Goal: Information Seeking & Learning: Learn about a topic

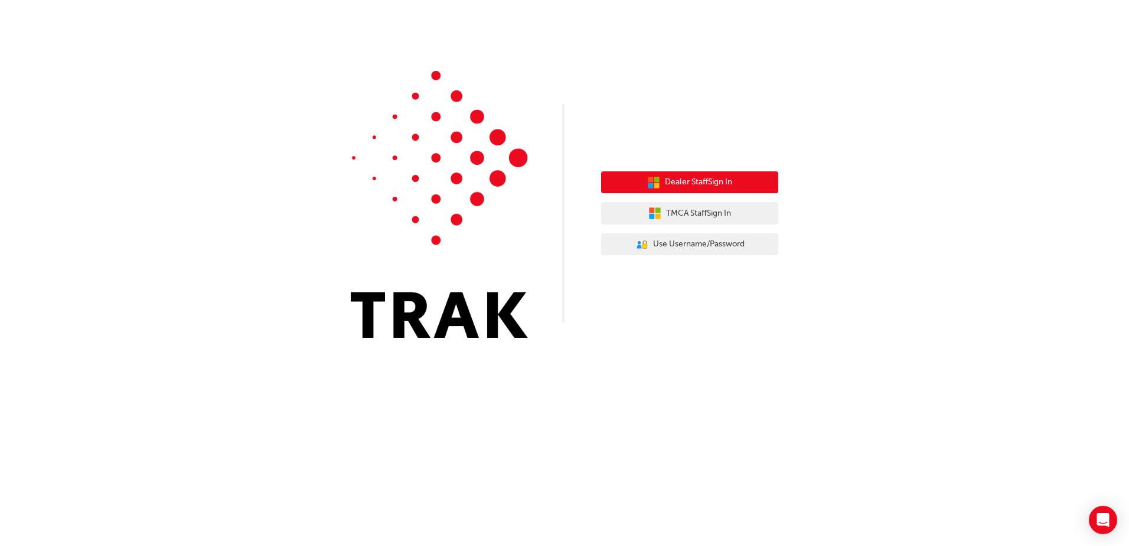
click at [710, 184] on span "Dealer Staff Sign In" at bounding box center [698, 182] width 67 height 14
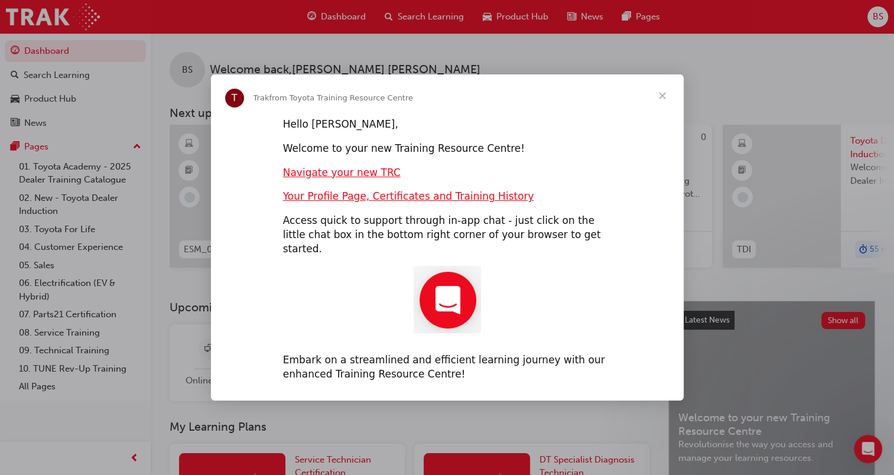
click at [666, 107] on span "Close" at bounding box center [662, 95] width 43 height 43
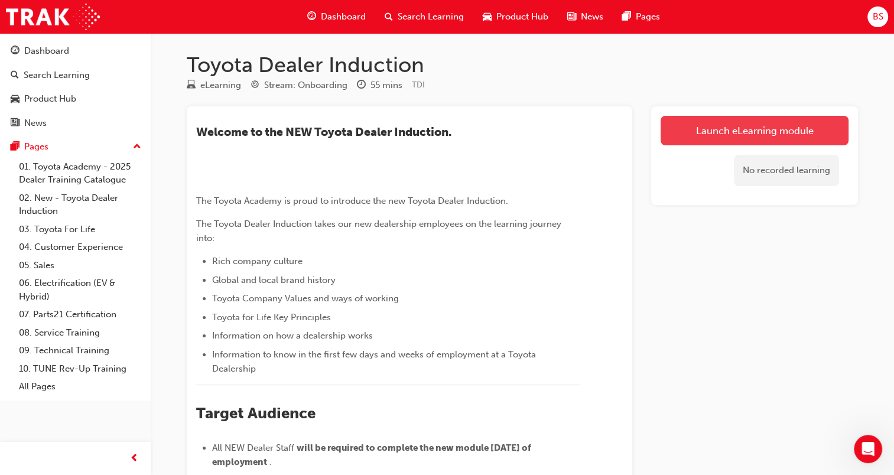
click at [801, 119] on link "Launch eLearning module" at bounding box center [754, 131] width 188 height 30
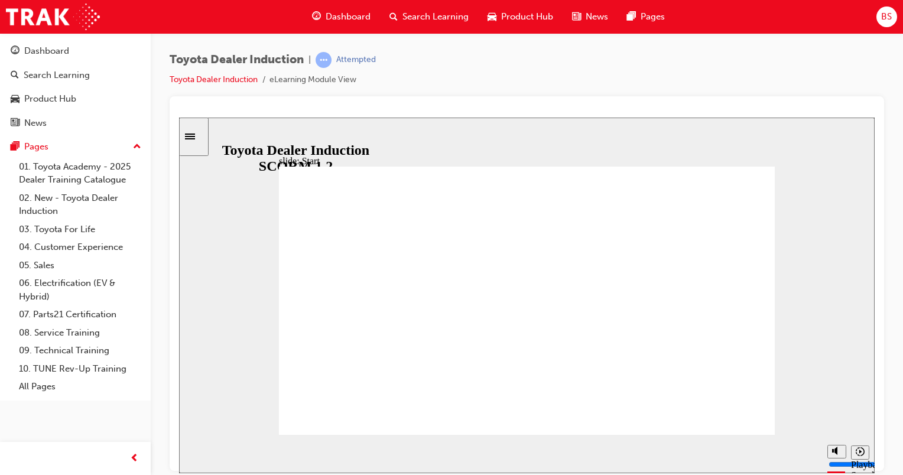
drag, startPoint x: 614, startPoint y: 377, endPoint x: 612, endPoint y: 360, distance: 16.7
click at [781, 450] on div "playback controls" at bounding box center [504, 451] width 587 height 13
click at [788, 451] on div "playback controls" at bounding box center [504, 451] width 587 height 13
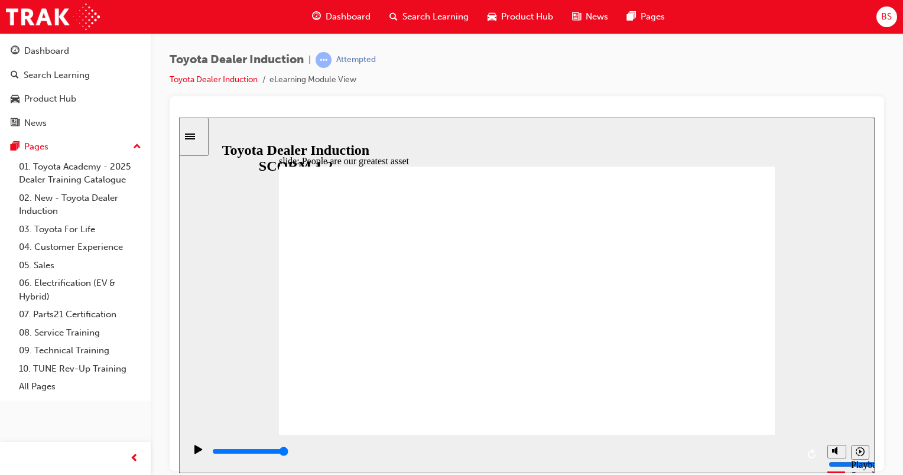
drag, startPoint x: 734, startPoint y: 417, endPoint x: 731, endPoint y: 410, distance: 7.7
click at [288, 453] on input "slide progress" at bounding box center [250, 450] width 76 height 9
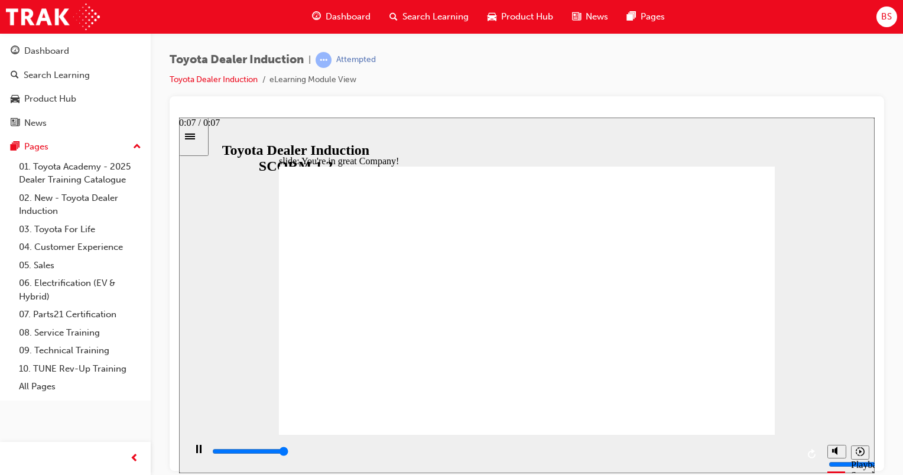
type input "7500"
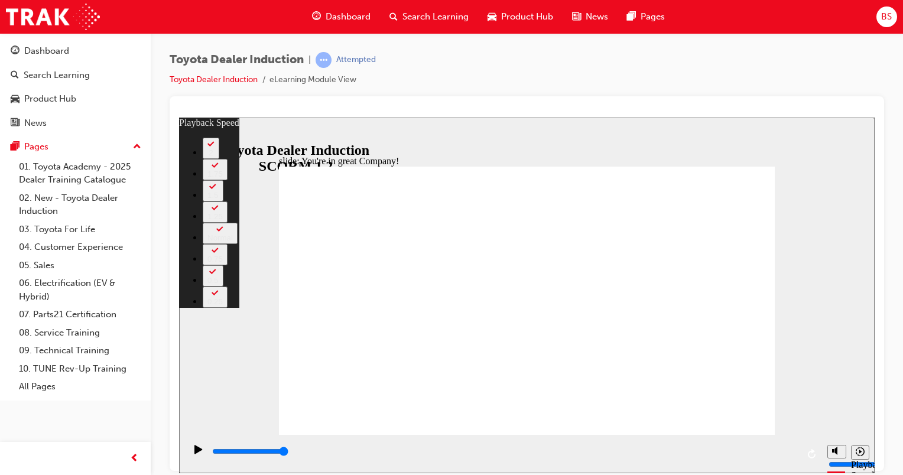
type input "156"
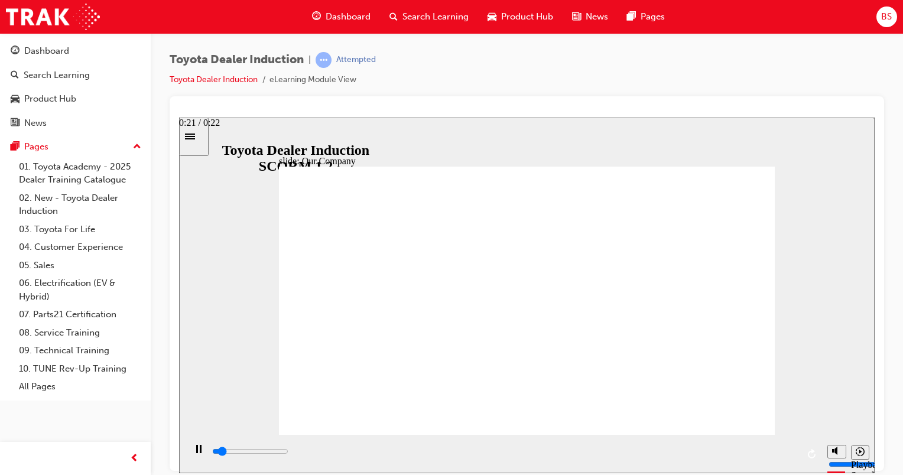
click at [288, 453] on input "slide progress" at bounding box center [250, 450] width 76 height 9
drag, startPoint x: 396, startPoint y: 379, endPoint x: 691, endPoint y: 383, distance: 294.8
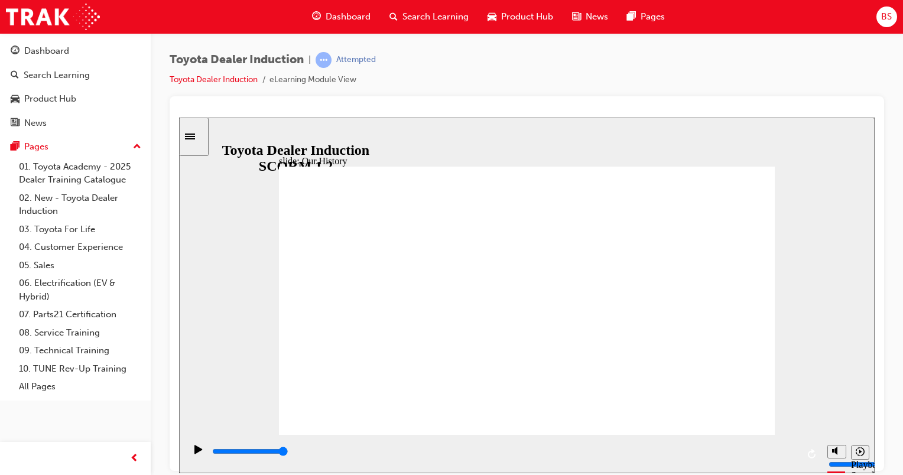
click at [790, 457] on div "playback controls" at bounding box center [504, 451] width 587 height 13
click at [288, 453] on input "slide progress" at bounding box center [250, 450] width 76 height 9
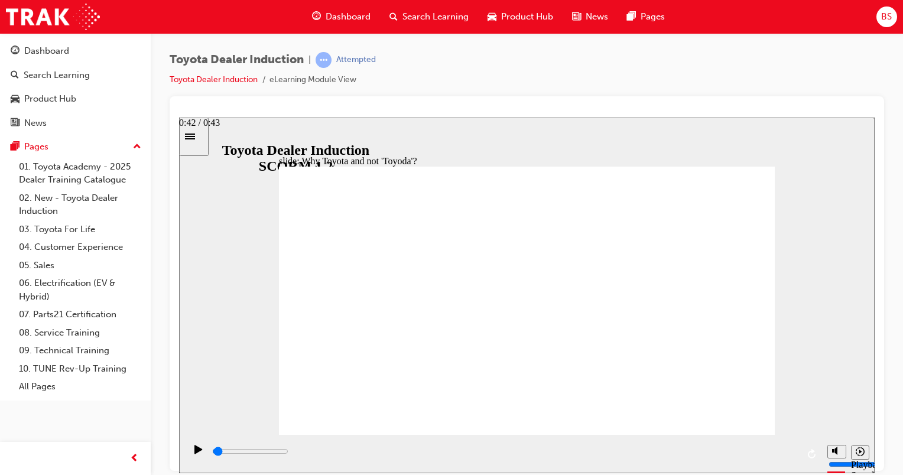
click at [288, 453] on input "slide progress" at bounding box center [250, 450] width 76 height 9
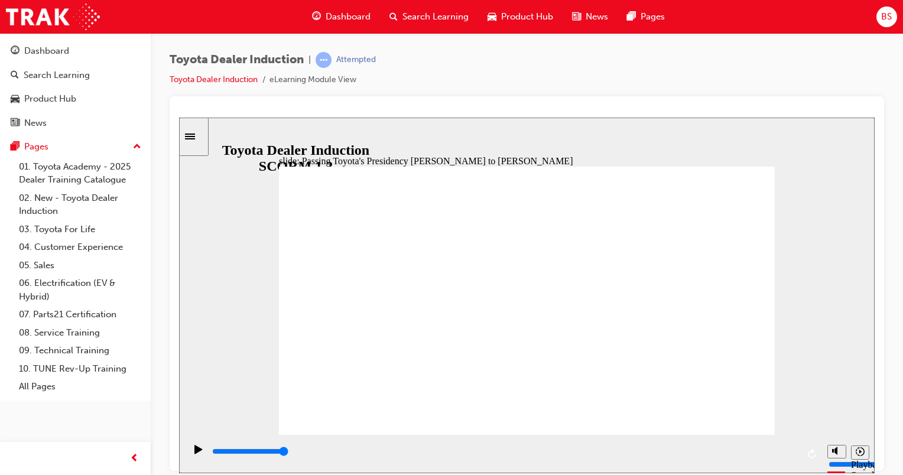
type input "2700"
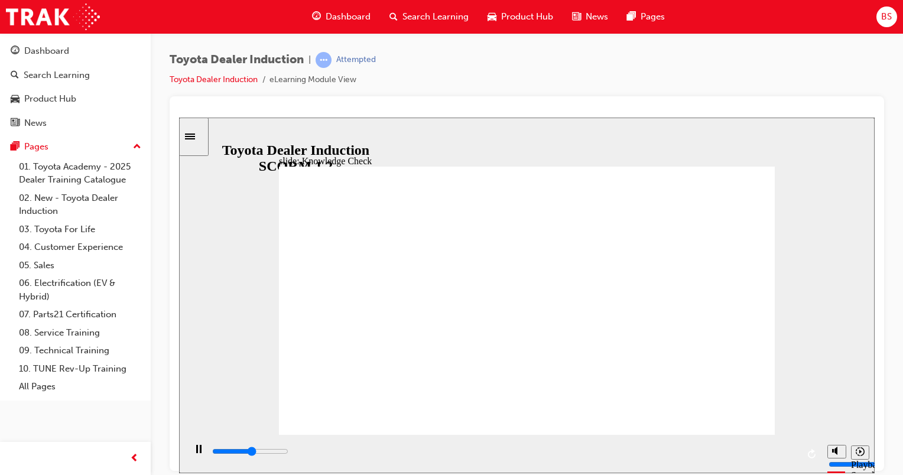
radio input "true"
type input "3800"
radio input "true"
type input "1400"
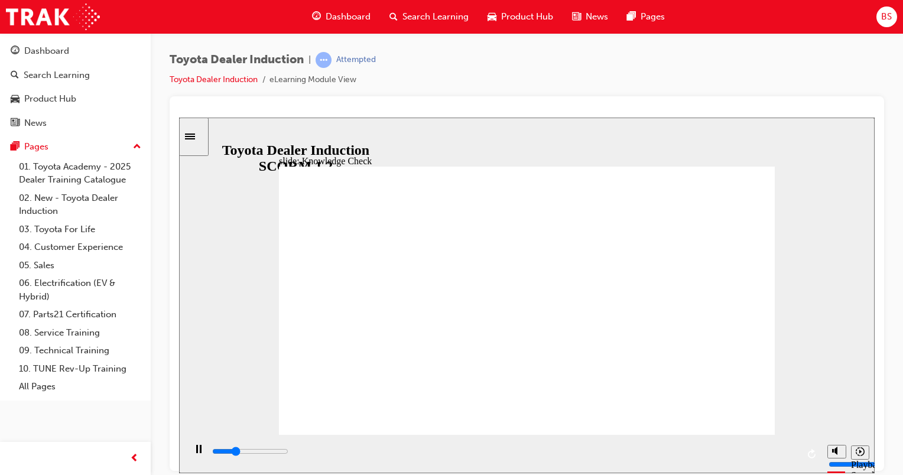
radio input "true"
drag, startPoint x: 716, startPoint y: 409, endPoint x: 723, endPoint y: 408, distance: 7.2
click at [784, 451] on div "playback controls" at bounding box center [504, 451] width 587 height 13
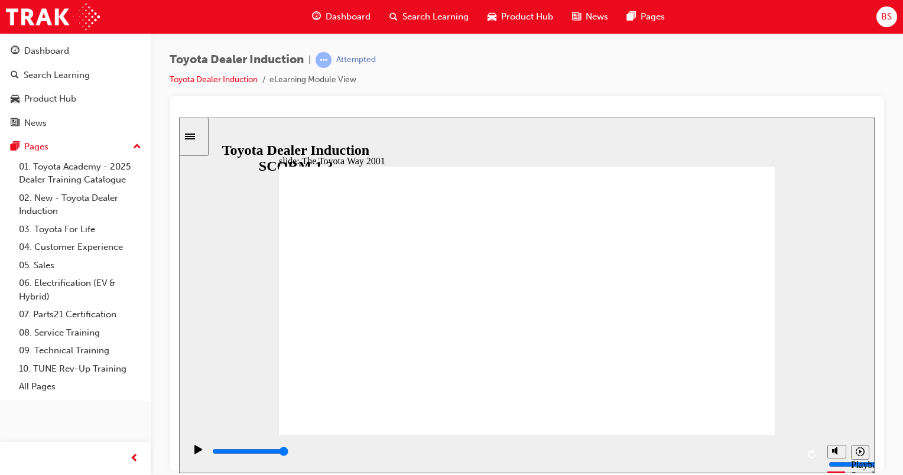
click at [786, 450] on div "playback controls" at bounding box center [504, 451] width 587 height 13
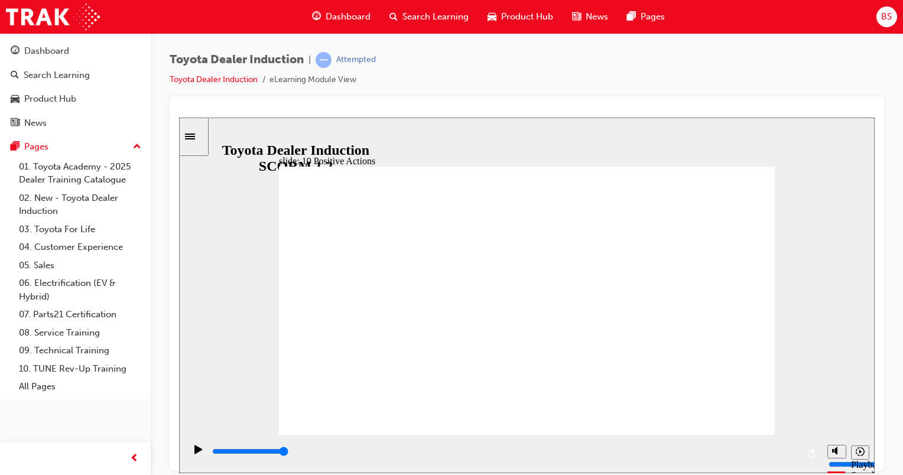
drag, startPoint x: 723, startPoint y: 399, endPoint x: 725, endPoint y: 417, distance: 17.9
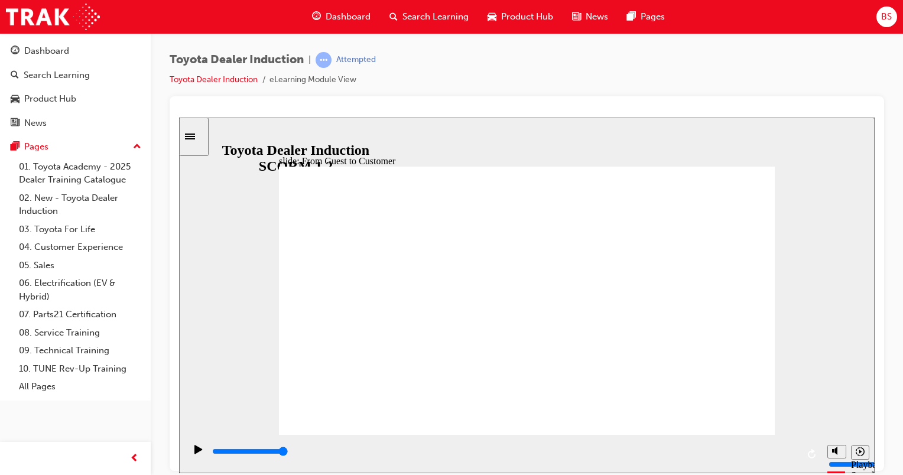
click at [288, 452] on input "slide progress" at bounding box center [250, 450] width 76 height 9
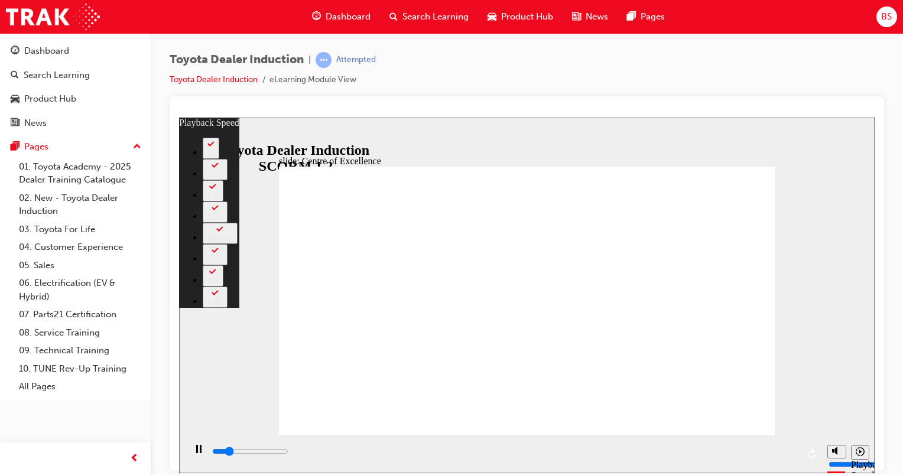
type input "2900"
type input "0"
type input "3100"
type input "0"
type input "3400"
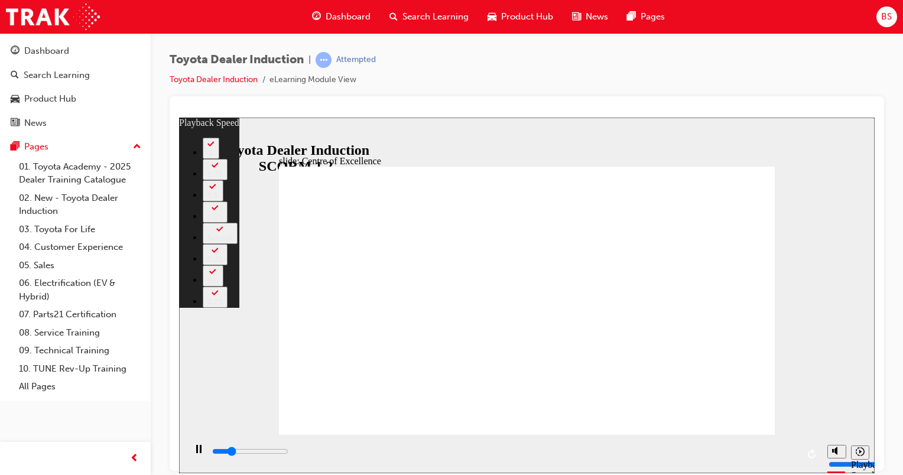
type input "1"
type input "3600"
type input "1"
type input "3700"
type input "242"
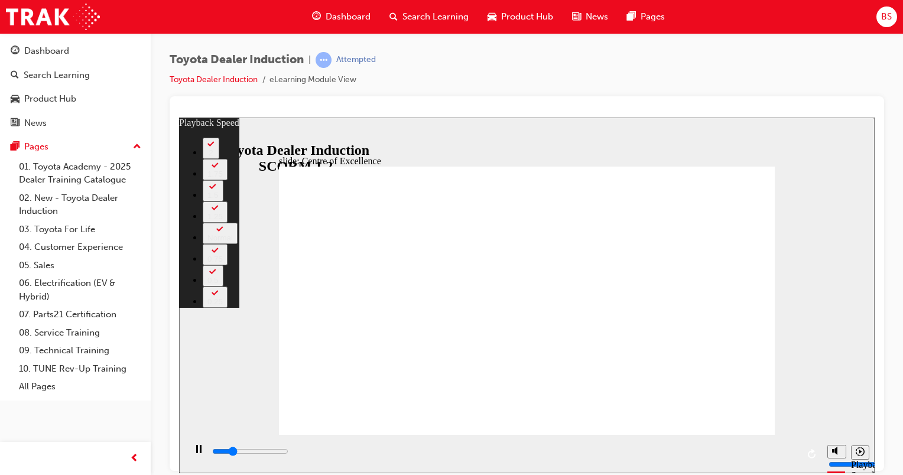
type input "3700"
type input "242"
type input "3800"
type input "242"
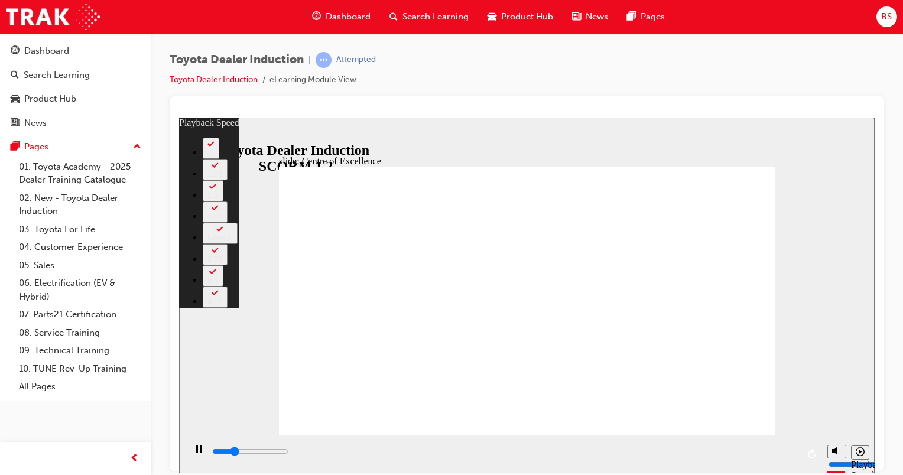
type input "4100"
type input "243"
type input "4300"
type input "243"
type input "4600"
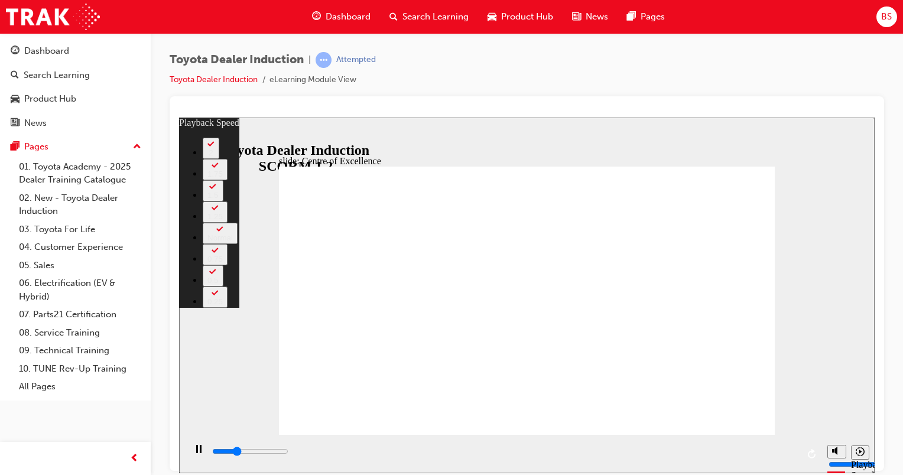
type input "243"
type input "4800"
type input "243"
type input "4800"
type input "243"
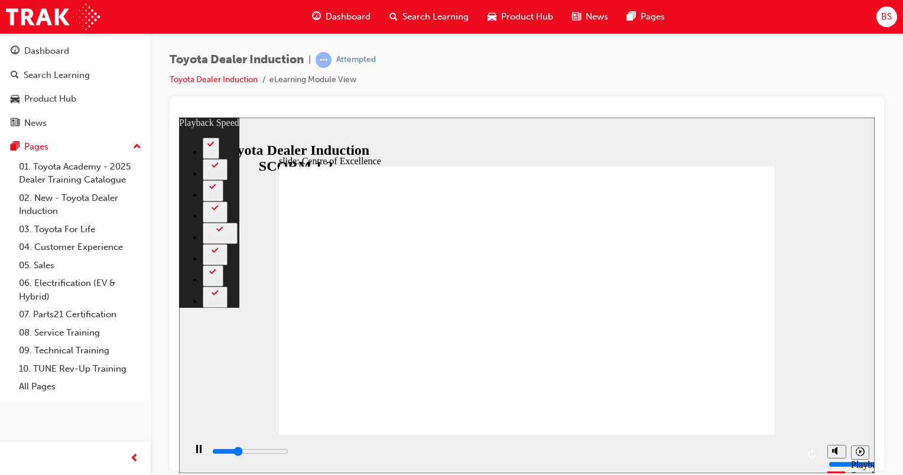
type input "4900"
type input "243"
type input "5000"
type input "243"
type input "5100"
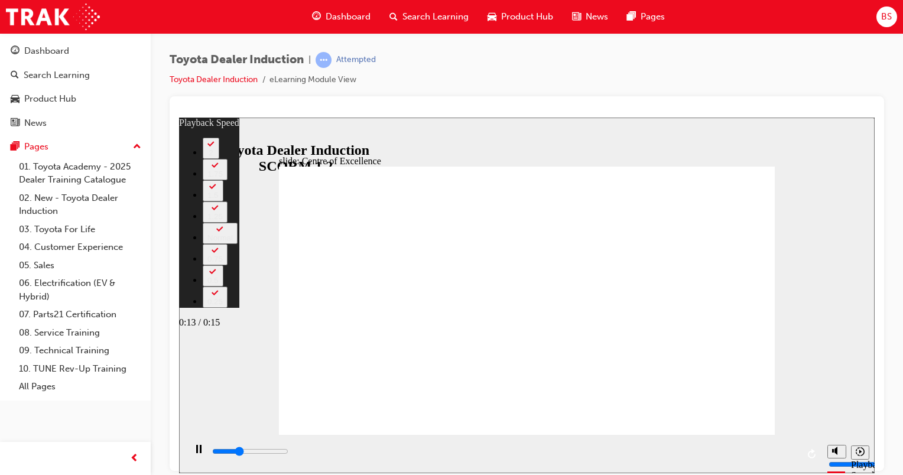
type input "244"
type input "5300"
type input "244"
type input "5400"
type input "244"
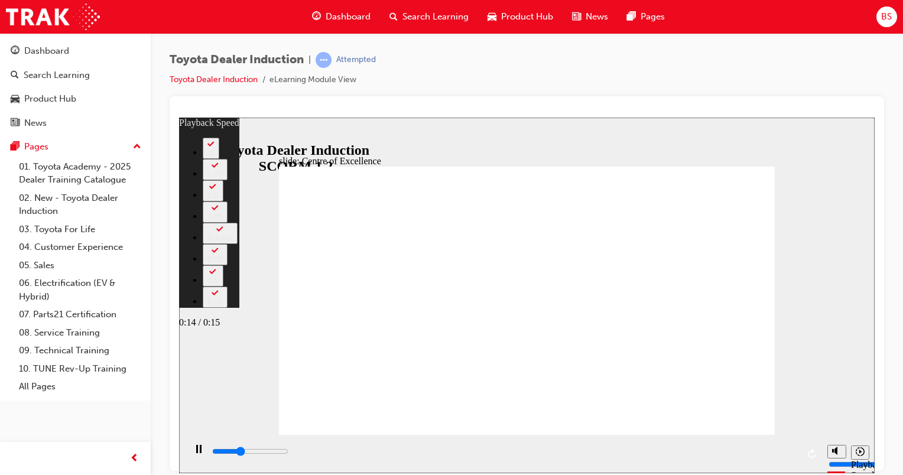
type input "5400"
type input "244"
type input "5700"
type input "244"
type input "5900"
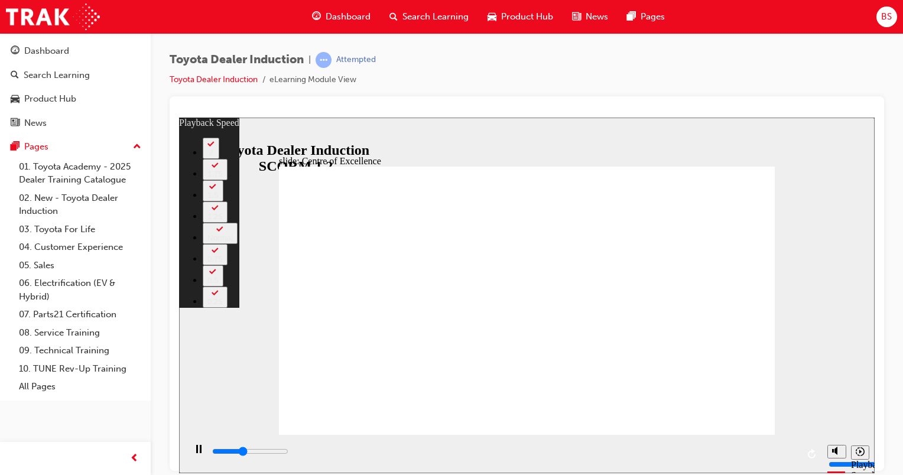
type input "244"
type input "6200"
type input "245"
type input "6500"
type input "245"
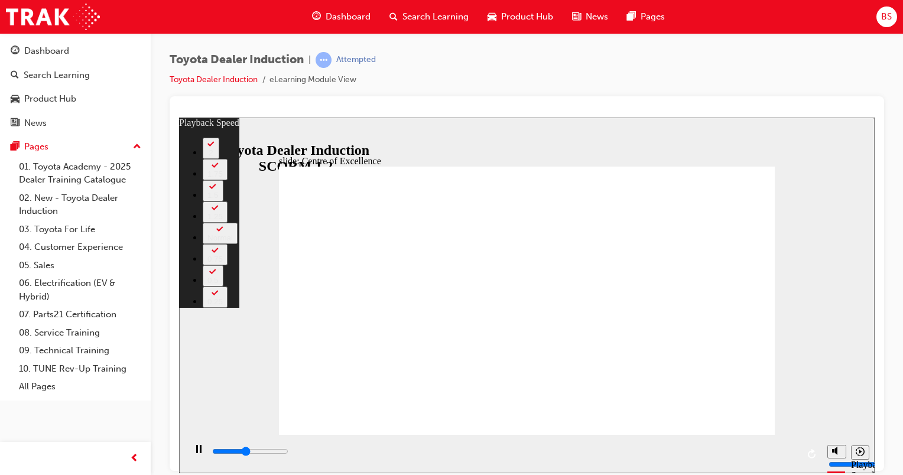
type input "6700"
type input "245"
type input "7000"
type input "245"
type input "7300"
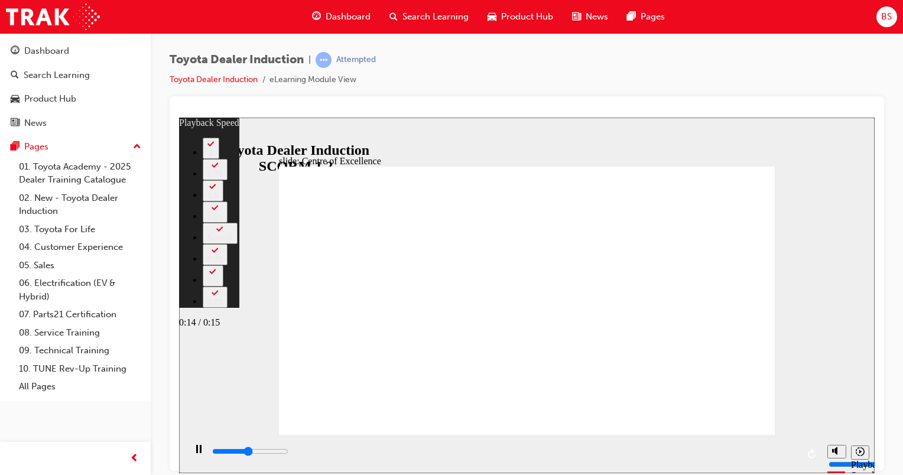
type input "246"
type input "7500"
type input "246"
type input "7800"
type input "246"
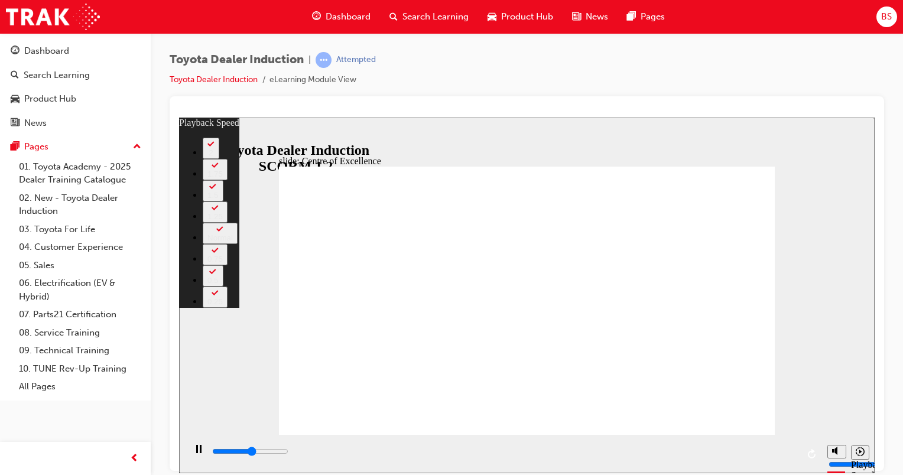
type input "8100"
type input "246"
type input "8300"
type input "247"
type input "8600"
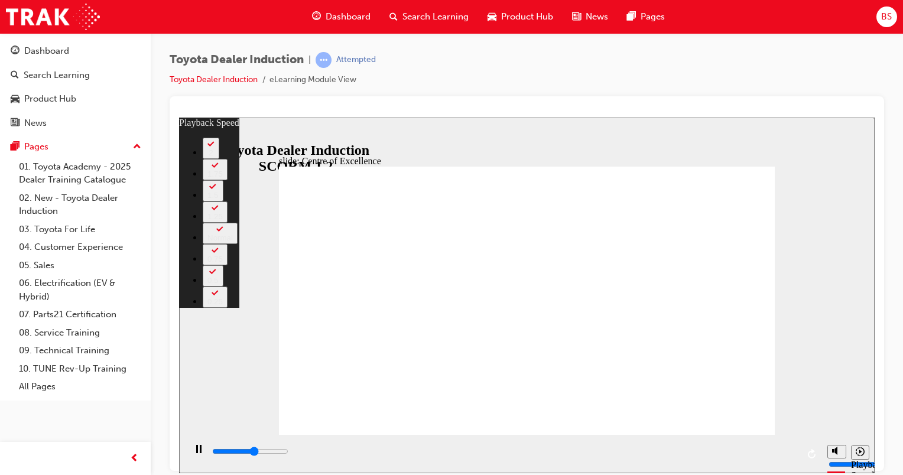
type input "247"
type input "8900"
type input "247"
type input "9100"
type input "248"
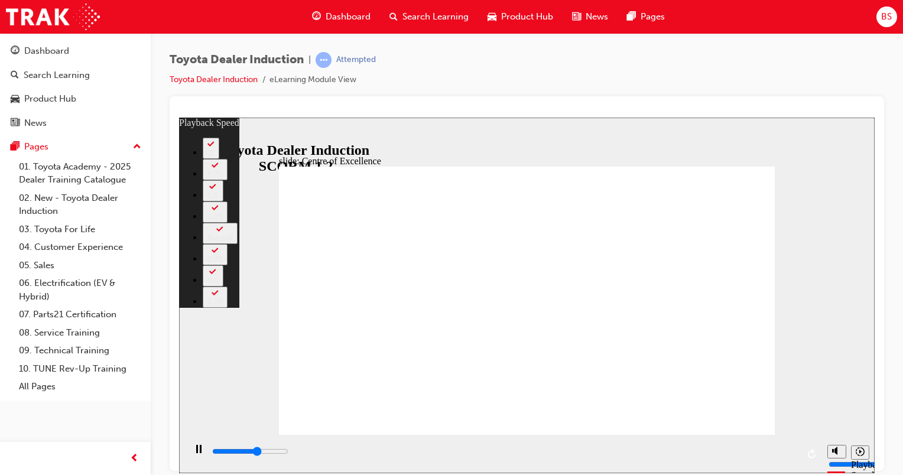
type input "9200"
type input "248"
type input "10800"
type input "248"
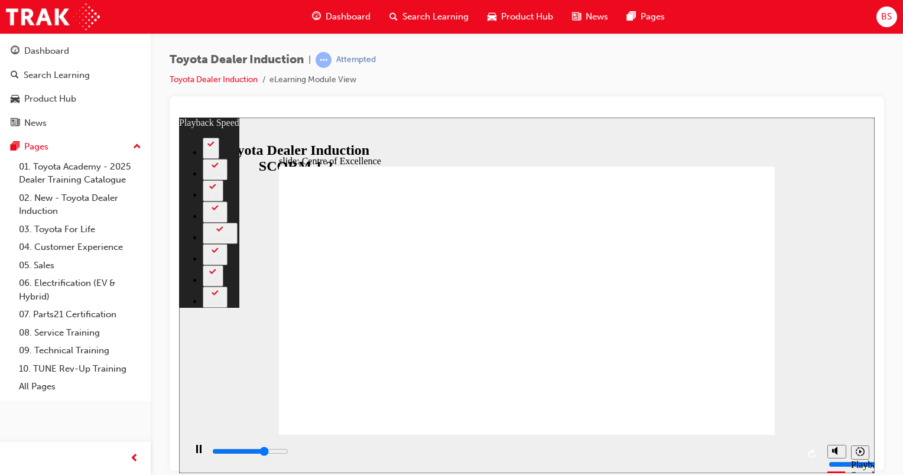
type input "10800"
type input "248"
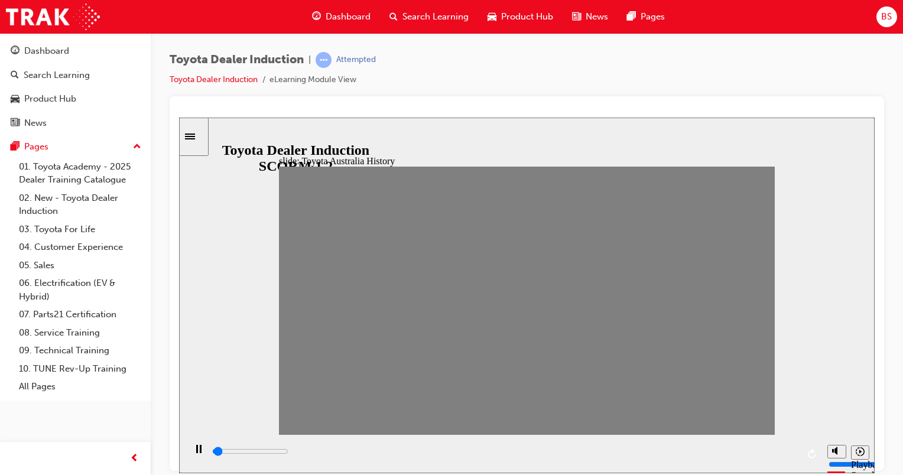
drag, startPoint x: 295, startPoint y: 308, endPoint x: 752, endPoint y: 305, distance: 456.6
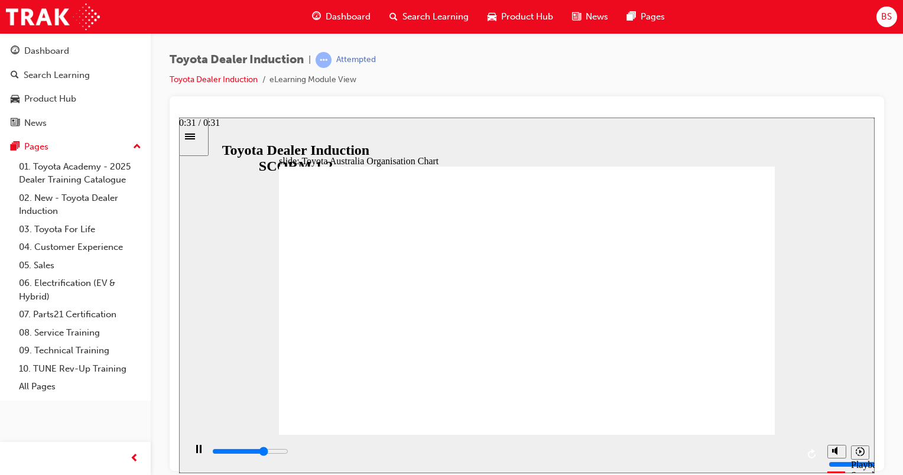
click at [288, 453] on input "slide progress" at bounding box center [250, 450] width 76 height 9
type input "5000"
radio input "true"
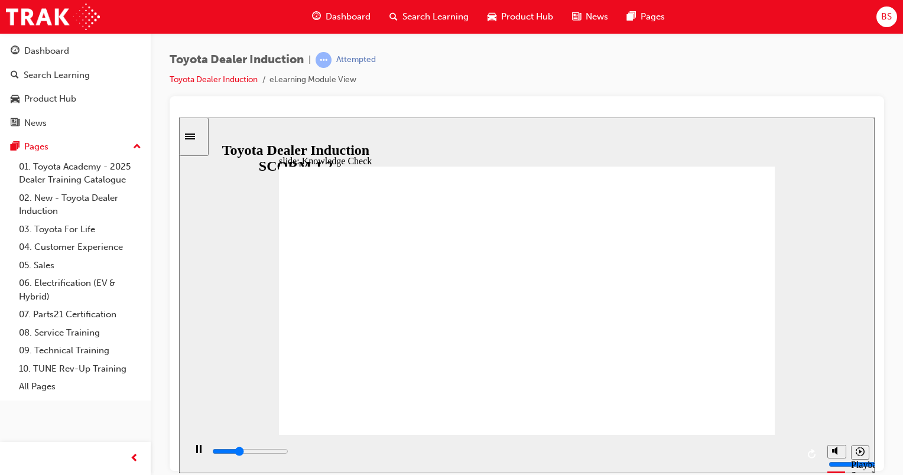
type input "1700"
radio input "true"
type input "1700"
radio input "true"
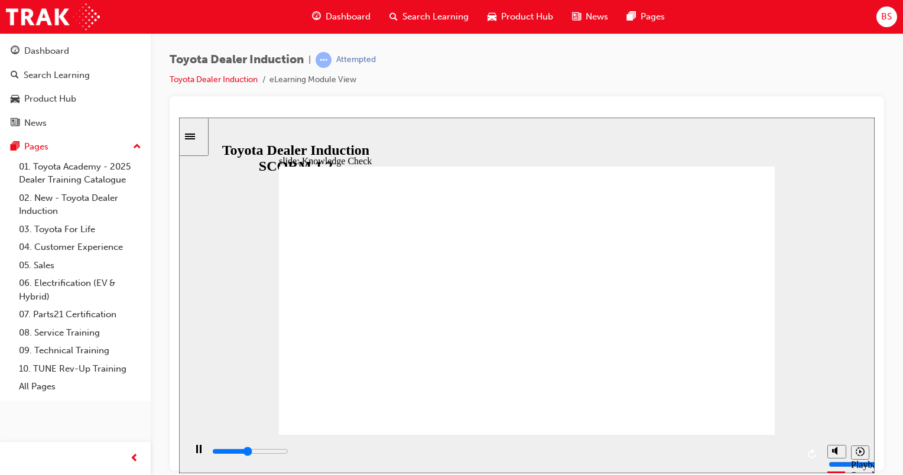
drag, startPoint x: 614, startPoint y: 331, endPoint x: 751, endPoint y: 178, distance: 205.8
click at [786, 450] on div "playback controls" at bounding box center [504, 451] width 587 height 13
type input "9200"
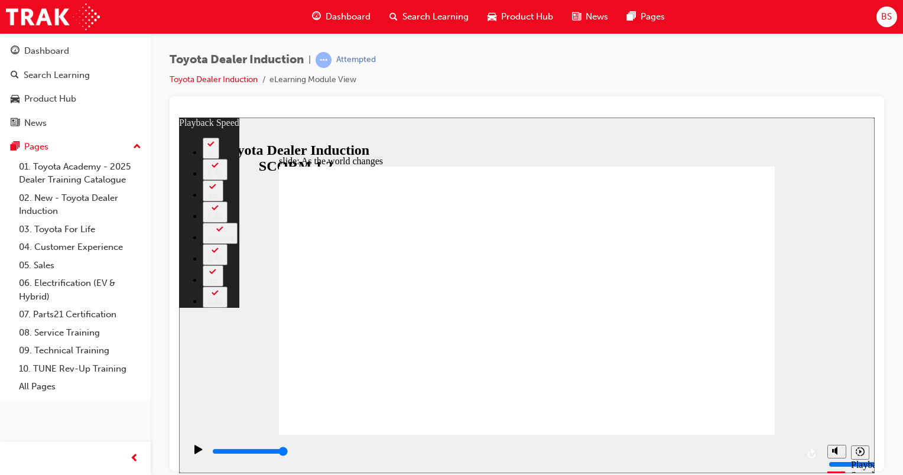
type input "128"
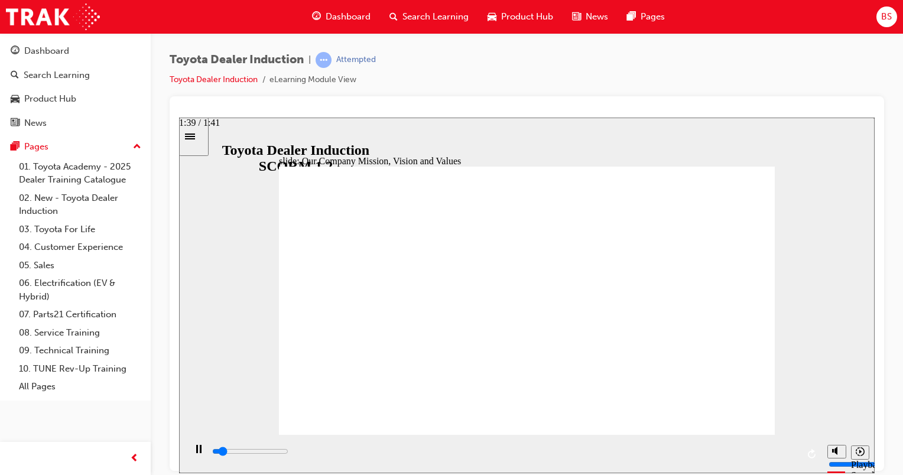
click at [288, 453] on input "slide progress" at bounding box center [250, 450] width 76 height 9
click at [789, 458] on div "playback controls" at bounding box center [504, 451] width 587 height 13
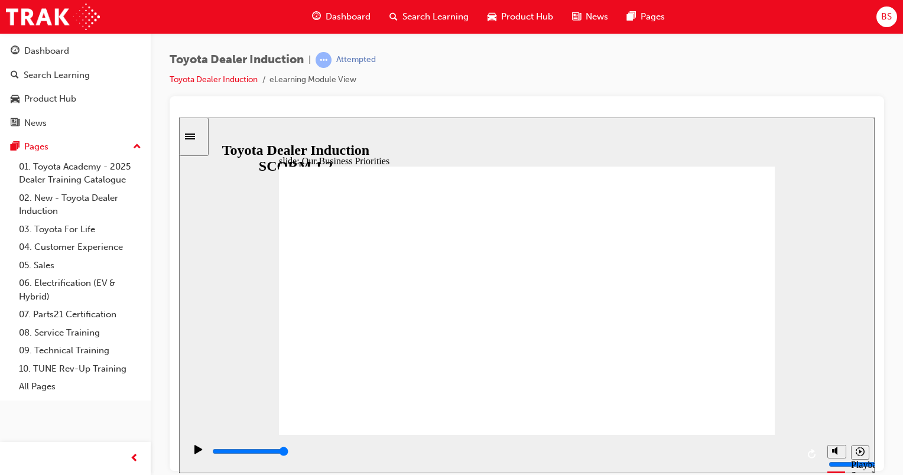
click at [787, 454] on div "playback controls" at bounding box center [504, 451] width 587 height 13
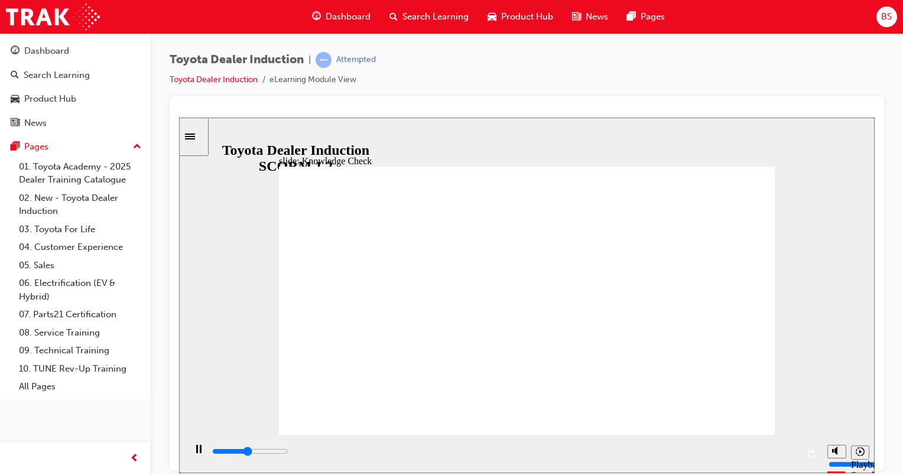
type input "2300"
type input "Happiness"
type input "3600"
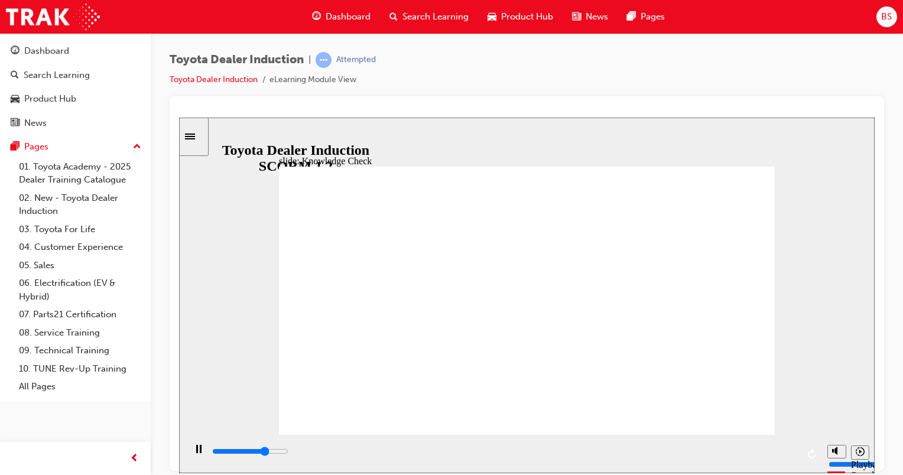
type input "Happiness"
type input "4400"
type input "Happiness"
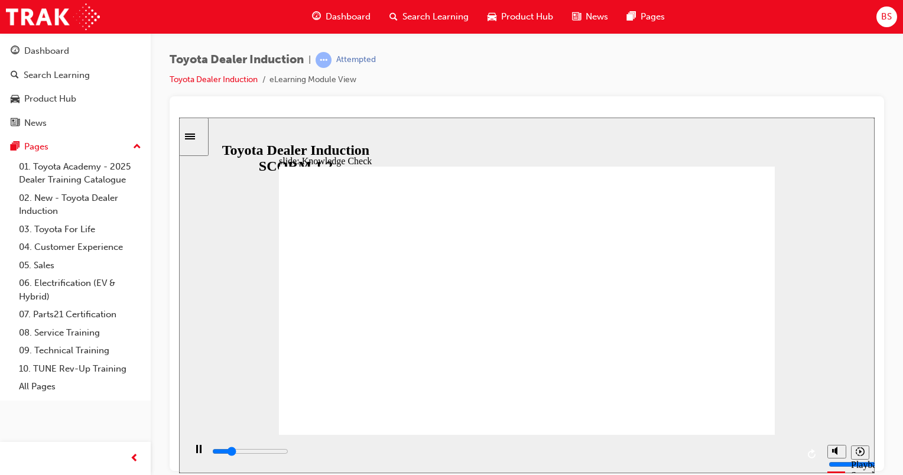
type input "1800"
type input "moved"
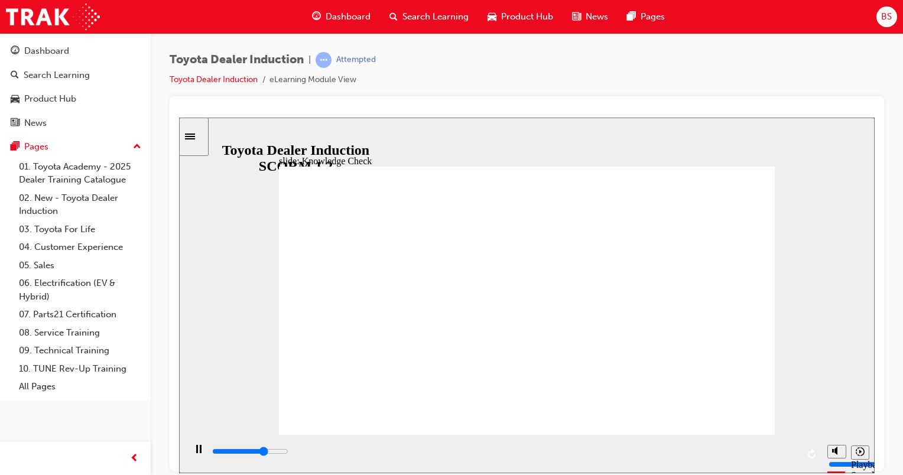
type input "3600"
type input "moved"
click at [288, 453] on input "slide progress" at bounding box center [250, 450] width 76 height 9
type input "6500"
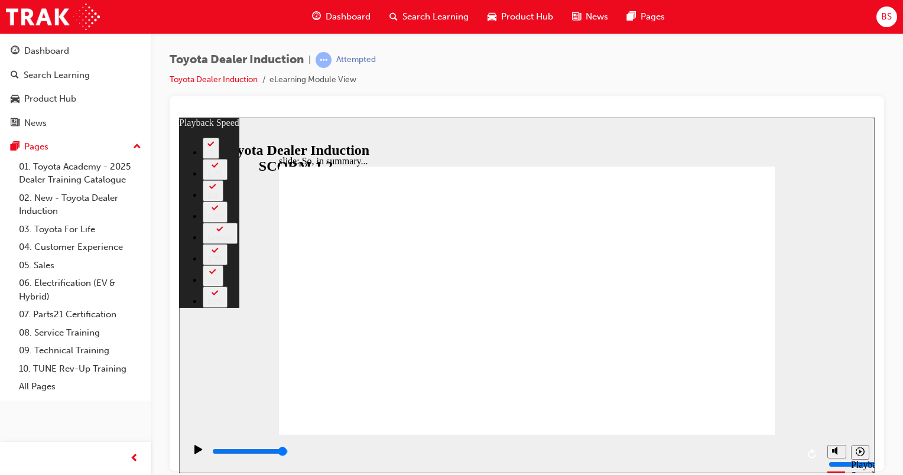
type input "128"
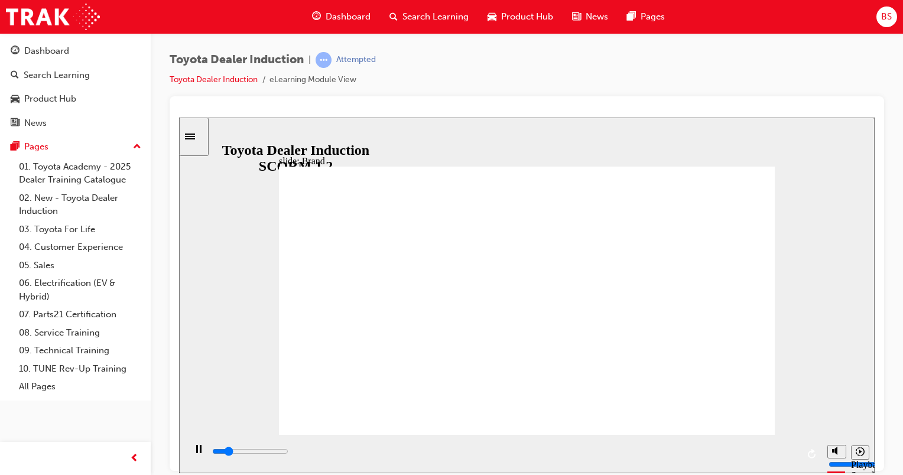
click at [784, 448] on div "playback controls" at bounding box center [504, 454] width 587 height 18
click at [288, 453] on input "slide progress" at bounding box center [250, 450] width 76 height 9
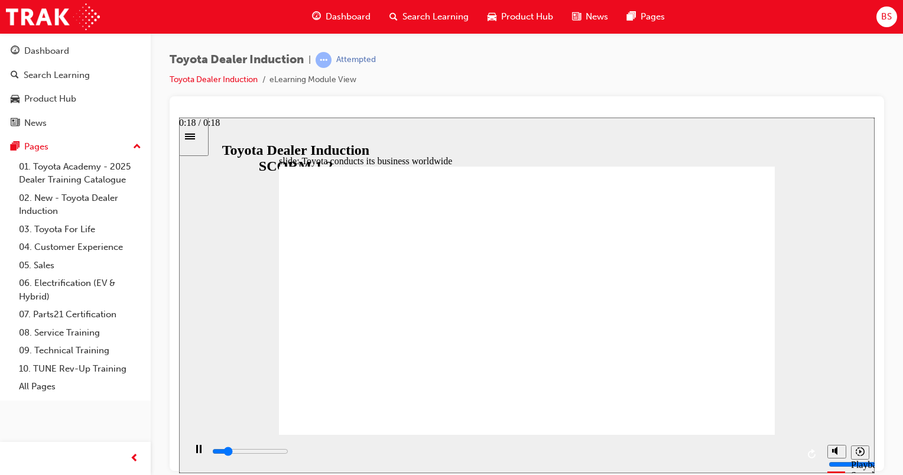
click at [288, 453] on input "slide progress" at bounding box center [250, 450] width 76 height 9
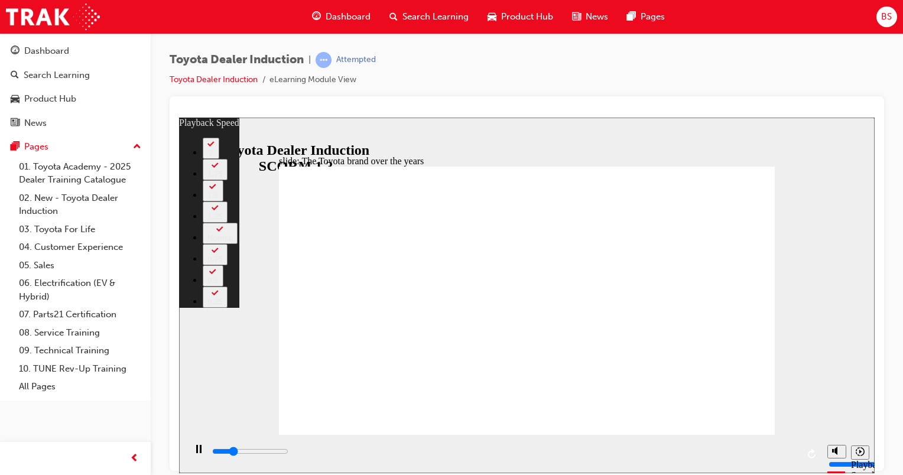
type input "2100"
type input "0"
type input "2400"
type input "0"
type input "2600"
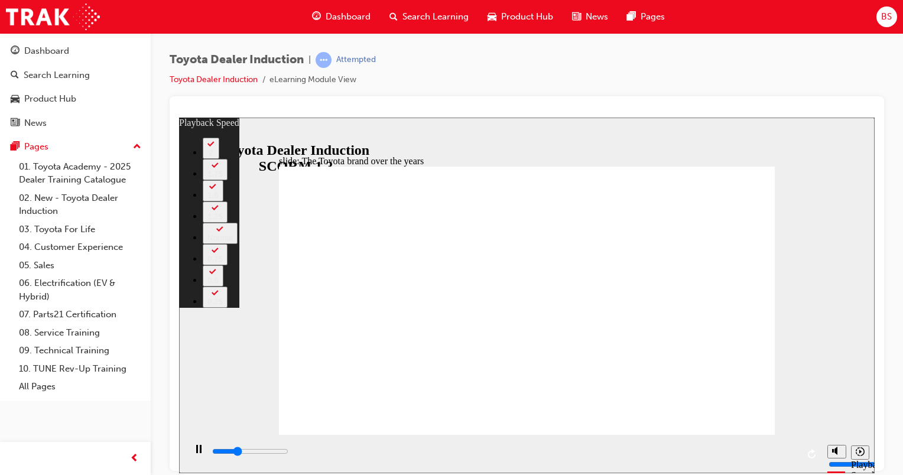
type input "1"
type input "2900"
type input "1"
type input "3100"
type input "1"
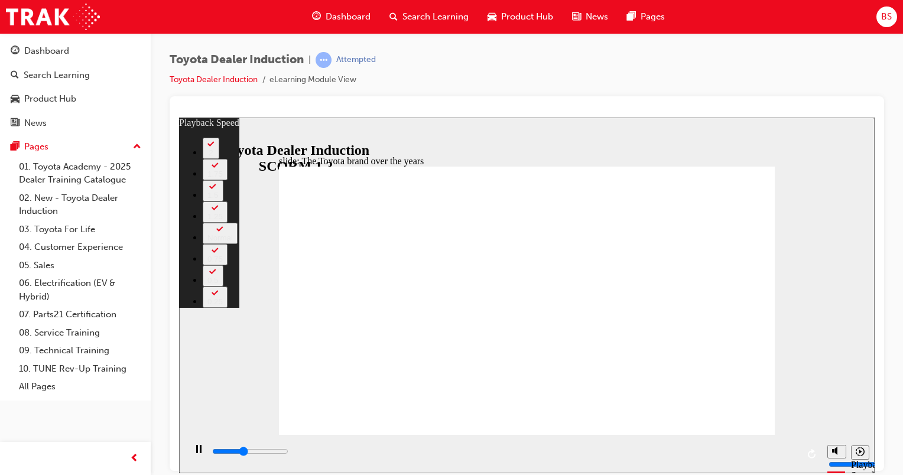
type input "3400"
type input "1"
type input "3500"
type input "162"
type input "3500"
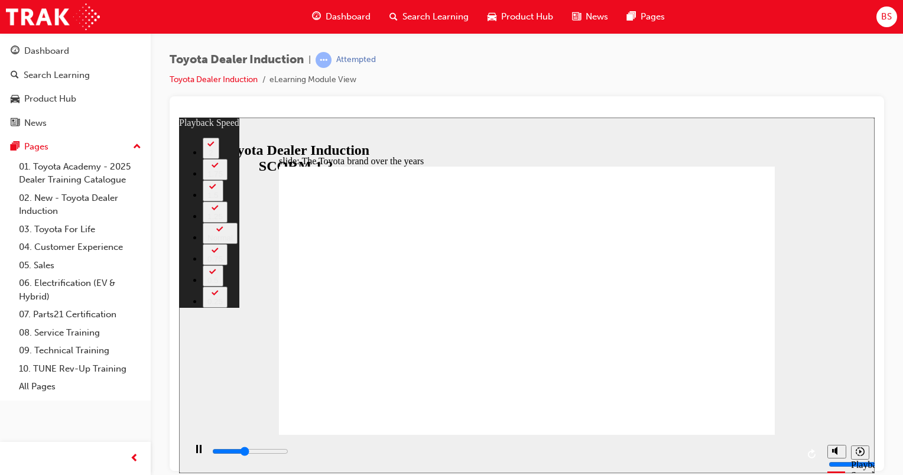
type input "162"
type input "3600"
type input "162"
type input "3800"
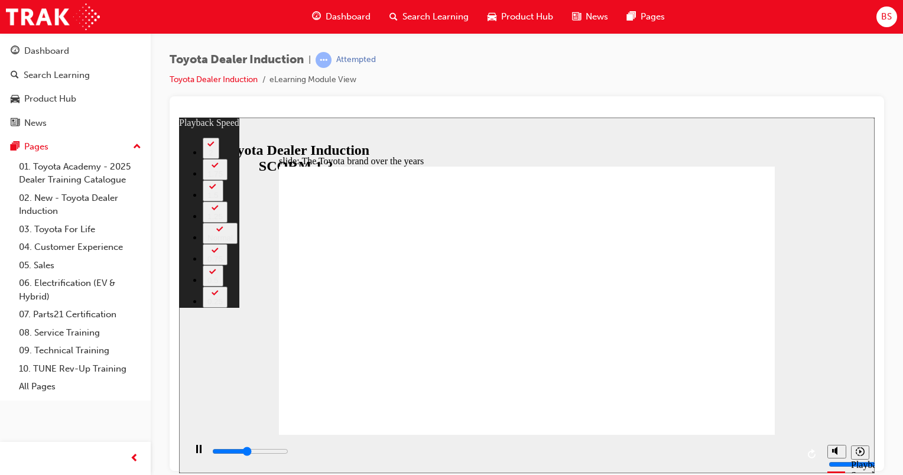
type input "162"
type input "3800"
type input "162"
type input "4100"
type input "162"
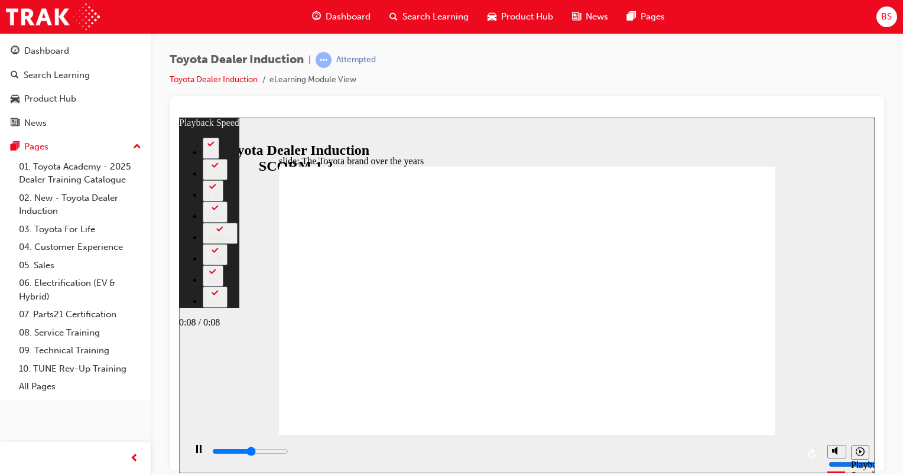
type input "4400"
type input "163"
type input "4600"
type input "163"
type input "4900"
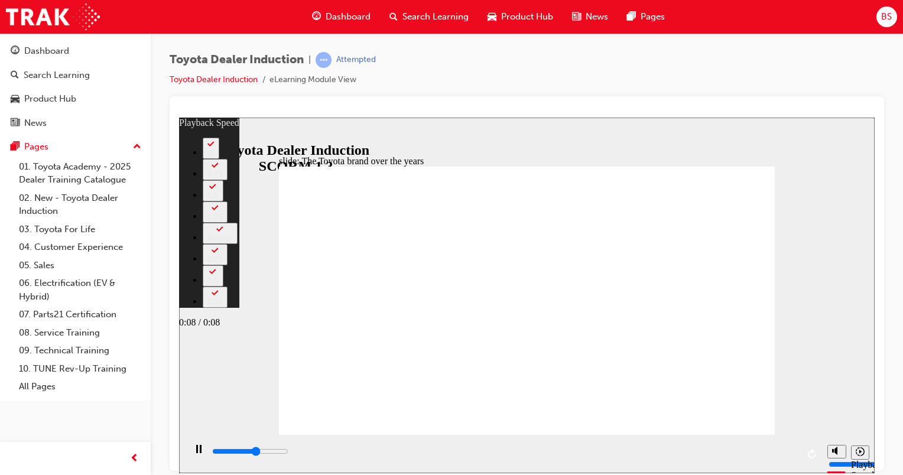
type input "163"
type input "5200"
type input "164"
type input "5400"
type input "164"
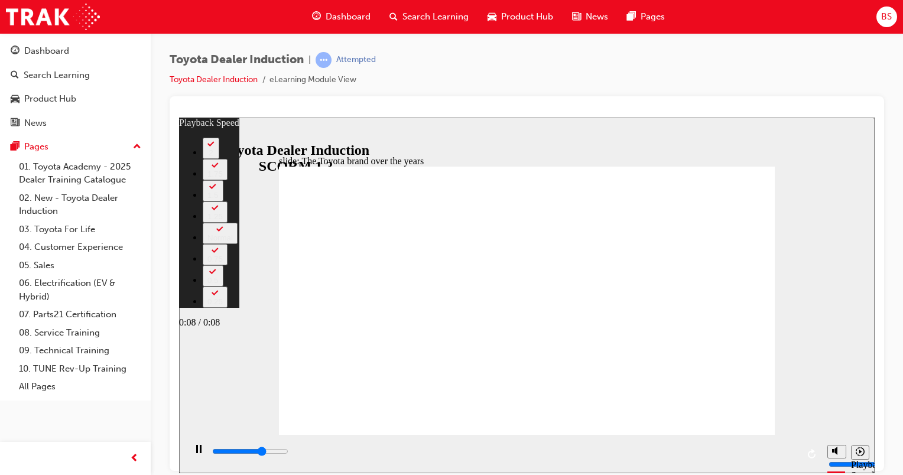
type input "5700"
type input "164"
type input "6000"
type input "164"
type input "6200"
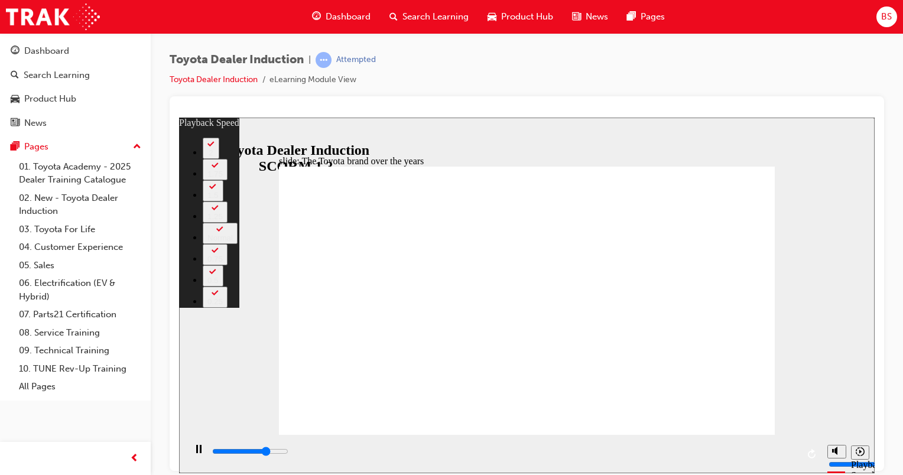
type input "165"
type input "6500"
type input "165"
type input "6800"
type input "165"
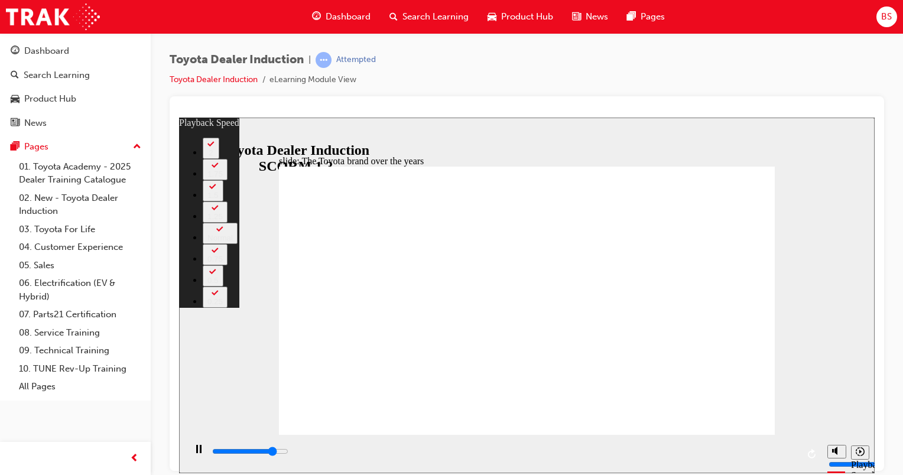
type input "7000"
type input "165"
type input "8400"
type input "165"
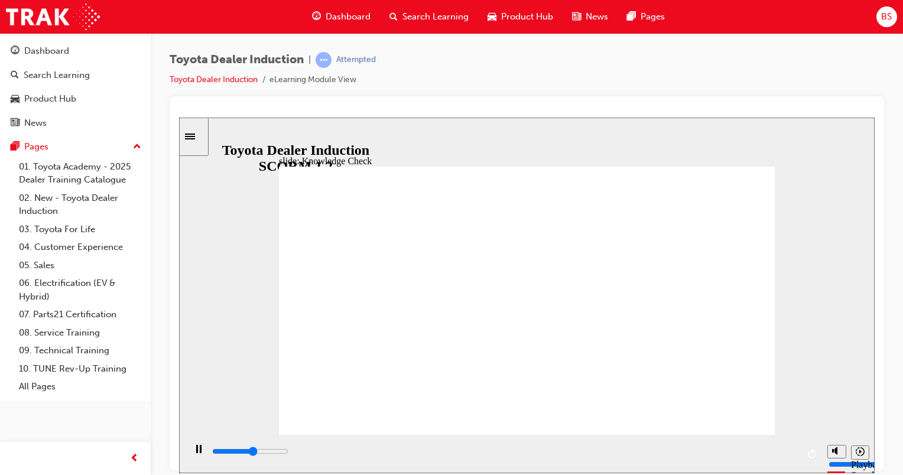
type input "2700"
radio input "true"
click at [786, 454] on div "playback controls" at bounding box center [504, 451] width 587 height 13
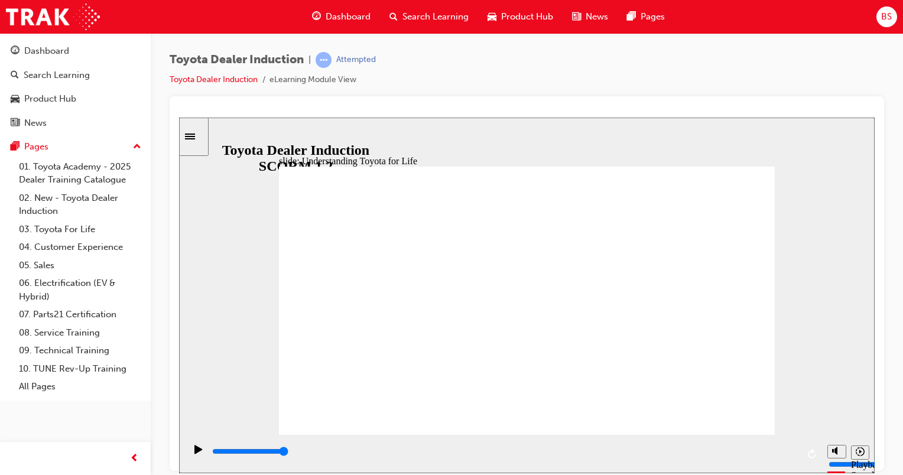
click at [784, 455] on div "playback controls" at bounding box center [504, 451] width 587 height 13
click at [288, 453] on input "slide progress" at bounding box center [250, 450] width 76 height 9
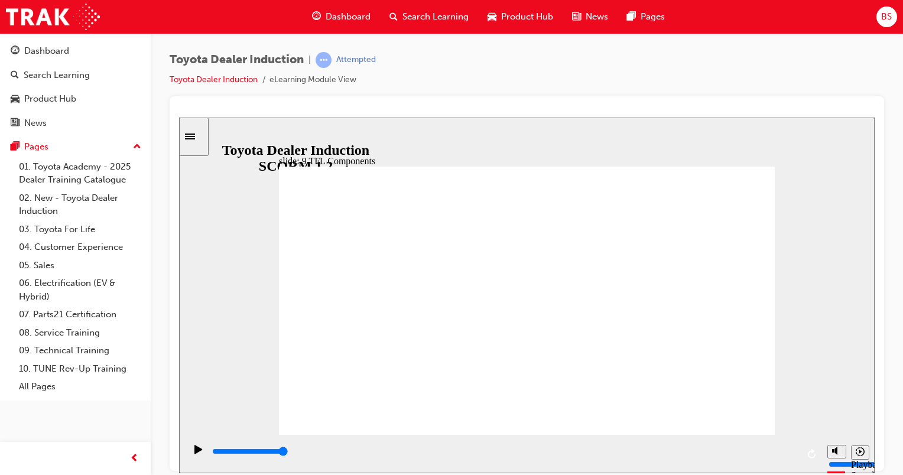
click at [786, 455] on div "playback controls" at bounding box center [504, 451] width 587 height 13
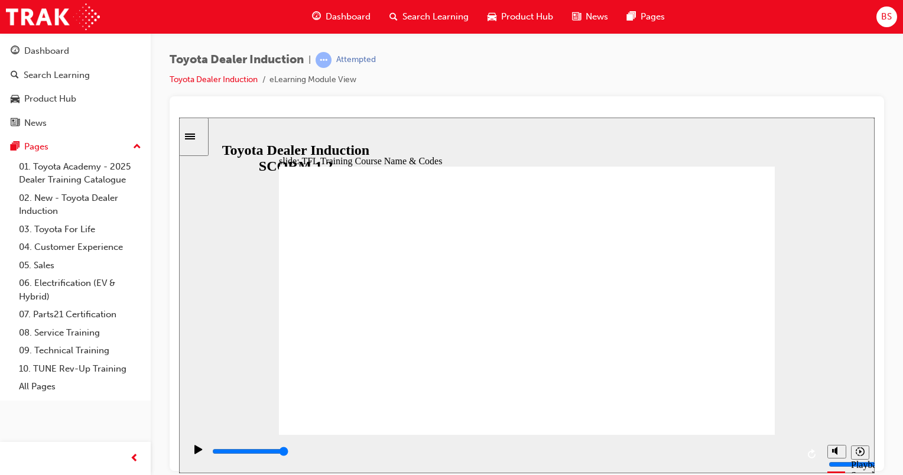
click at [787, 448] on div "playback controls" at bounding box center [504, 451] width 587 height 13
type input "10800"
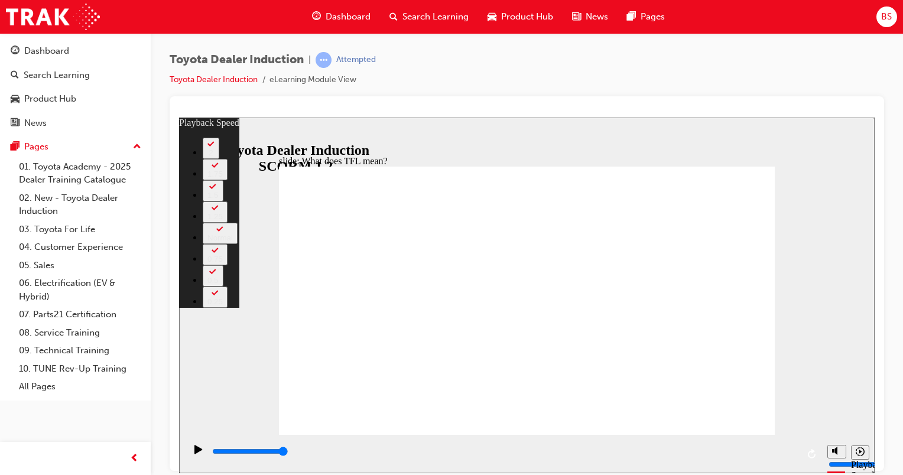
type input "139"
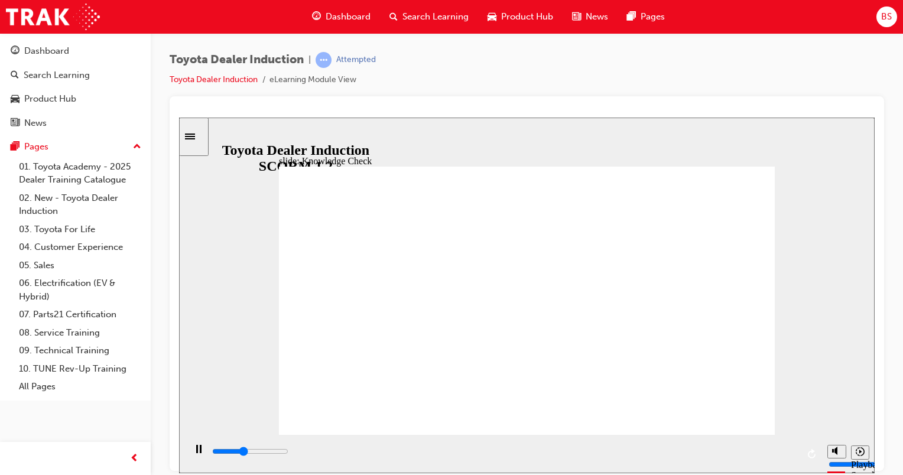
type input "2000"
radio input "true"
drag, startPoint x: 510, startPoint y: 298, endPoint x: 749, endPoint y: 164, distance: 274.3
click at [288, 453] on input "slide progress" at bounding box center [250, 450] width 76 height 9
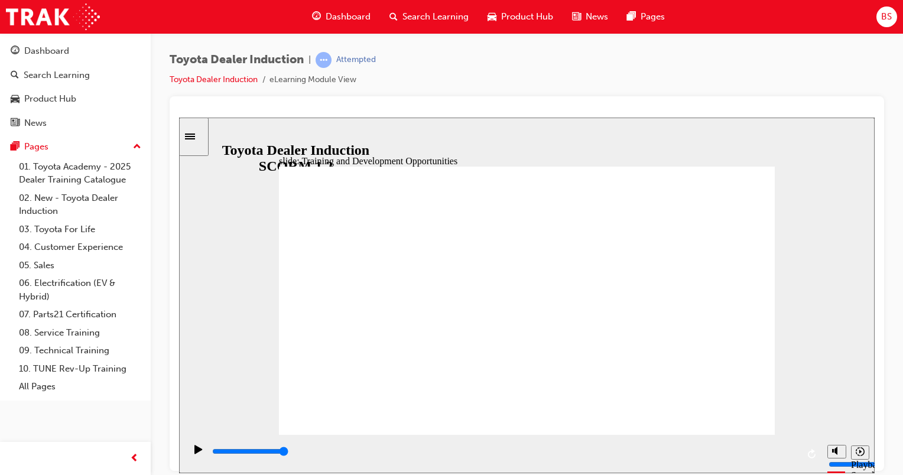
drag, startPoint x: 354, startPoint y: 272, endPoint x: 369, endPoint y: 272, distance: 14.8
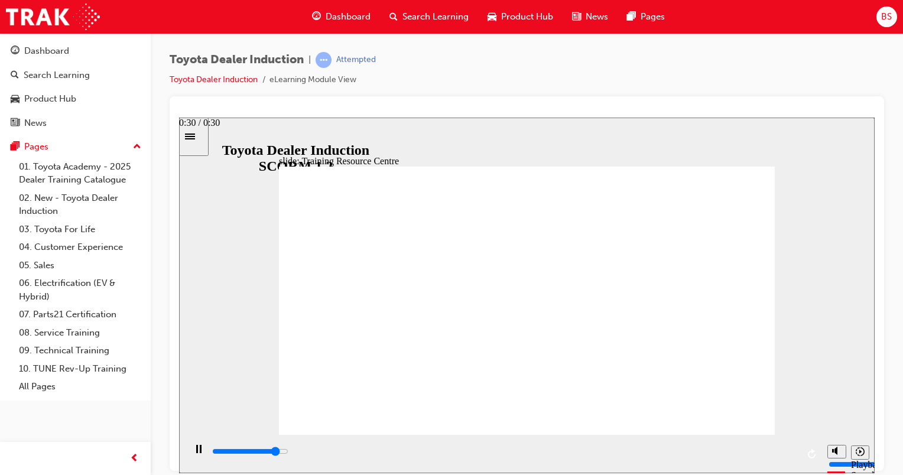
click at [789, 451] on div "playback controls" at bounding box center [504, 451] width 587 height 13
type input "1900"
radio input "true"
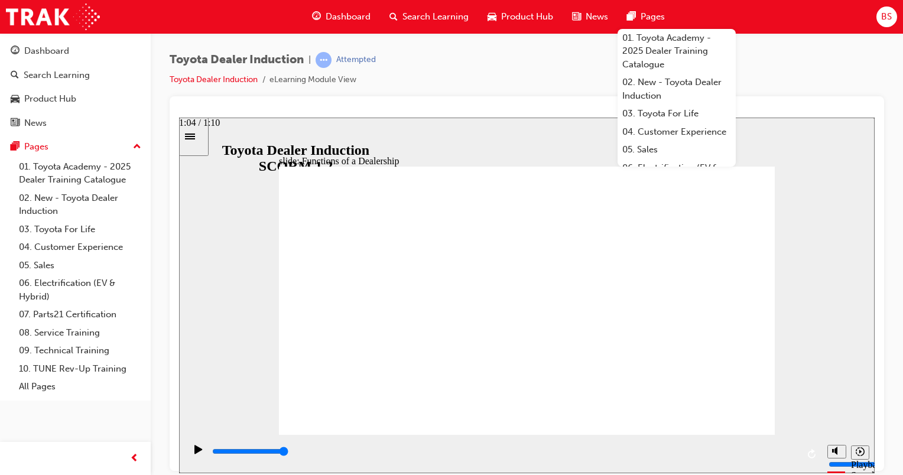
type input "1700"
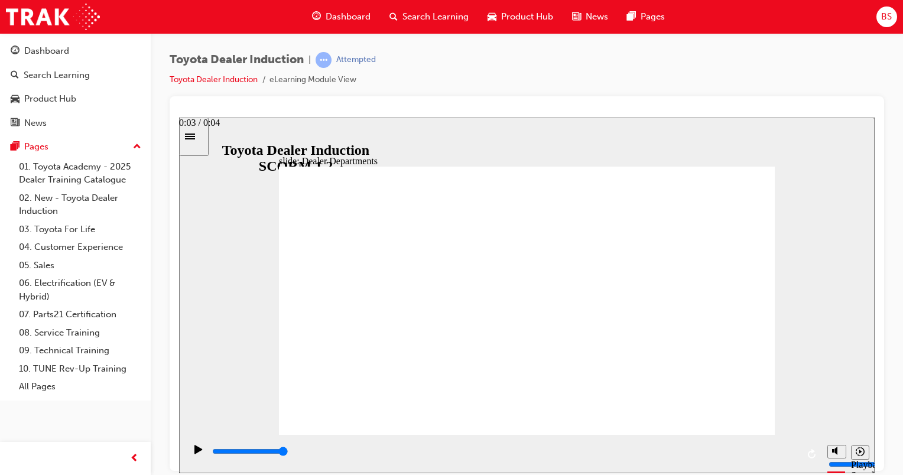
click at [288, 453] on input "slide progress" at bounding box center [250, 450] width 76 height 9
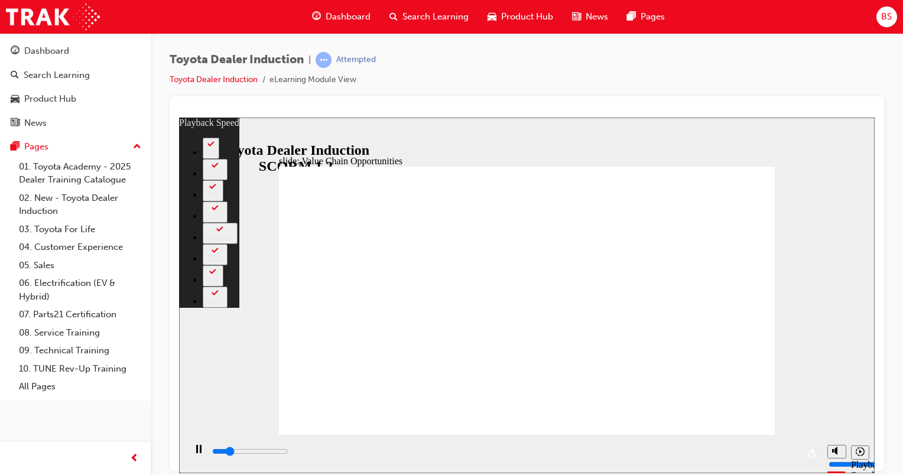
type input "2200"
type input "0"
type input "2200"
type input "0"
type input "2500"
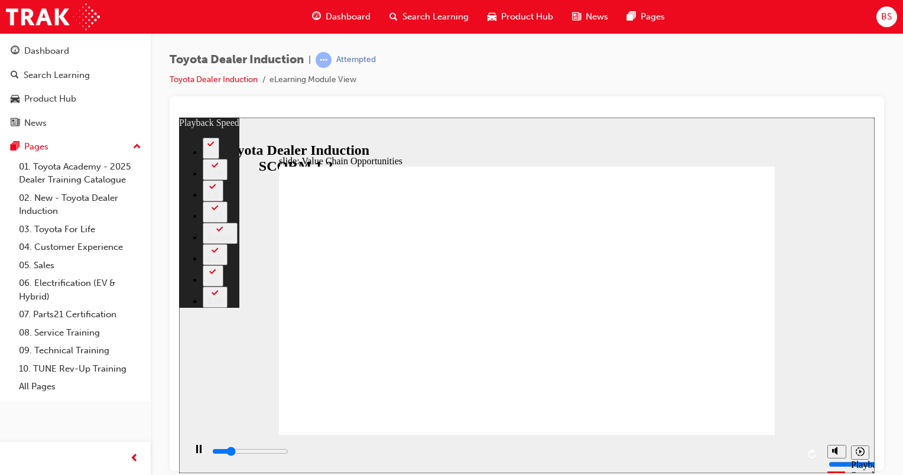
type input "0"
type input "2700"
type input "1"
type input "2800"
type input "1"
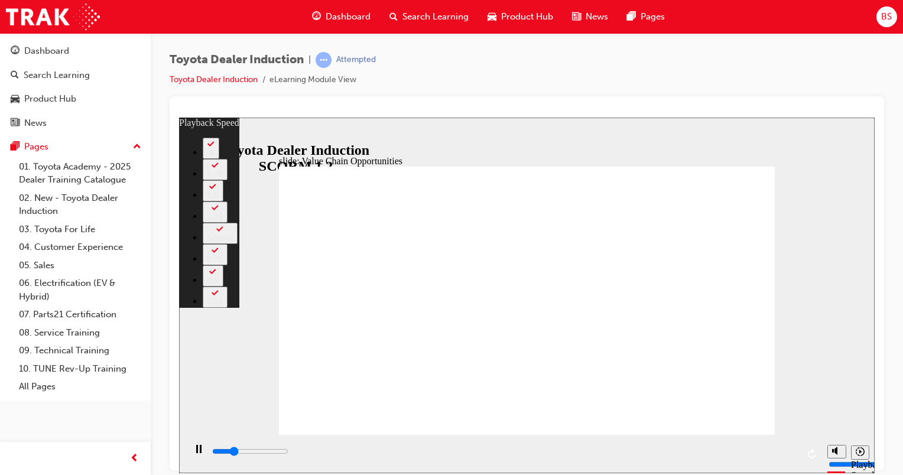
type input "2900"
type input "1"
type input "3000"
type input "1"
type input "3200"
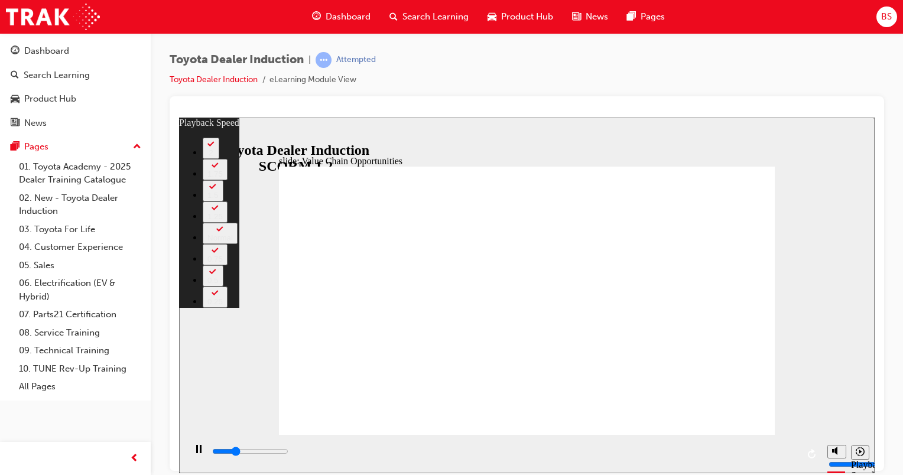
type input "1"
type input "3500"
type input "1"
type input "3600"
type input "63"
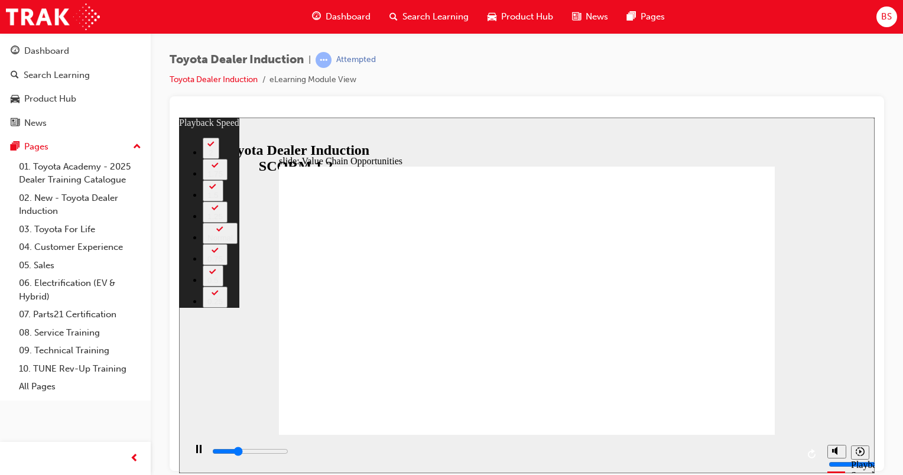
type input "3600"
type input "63"
type input "3600"
type input "63"
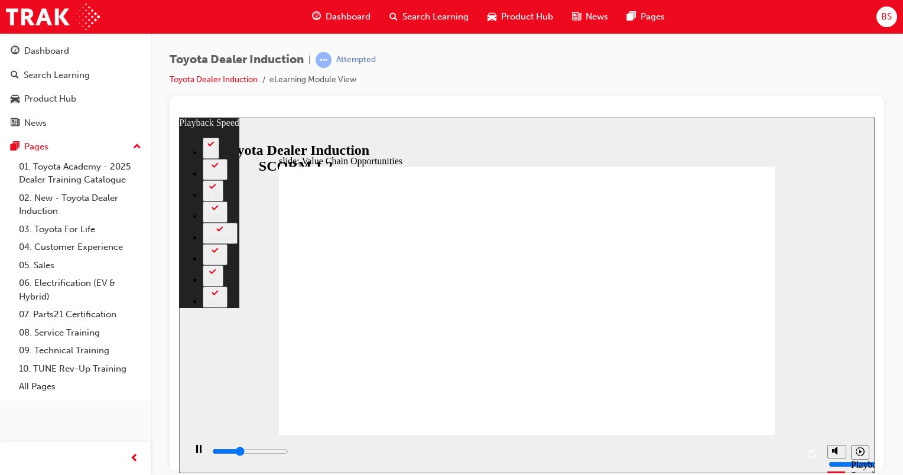
type input "3900"
type input "63"
type input "3900"
type input "63"
type input "4100"
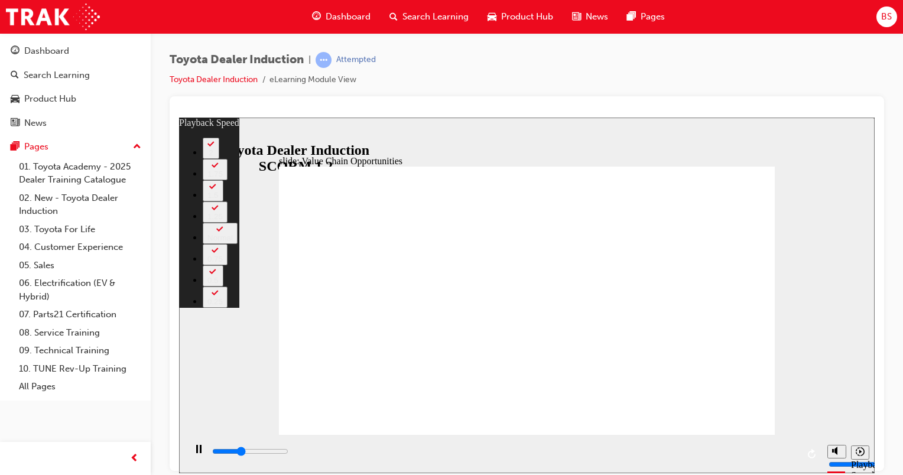
type input "64"
type input "4400"
type input "64"
type input "4700"
type input "64"
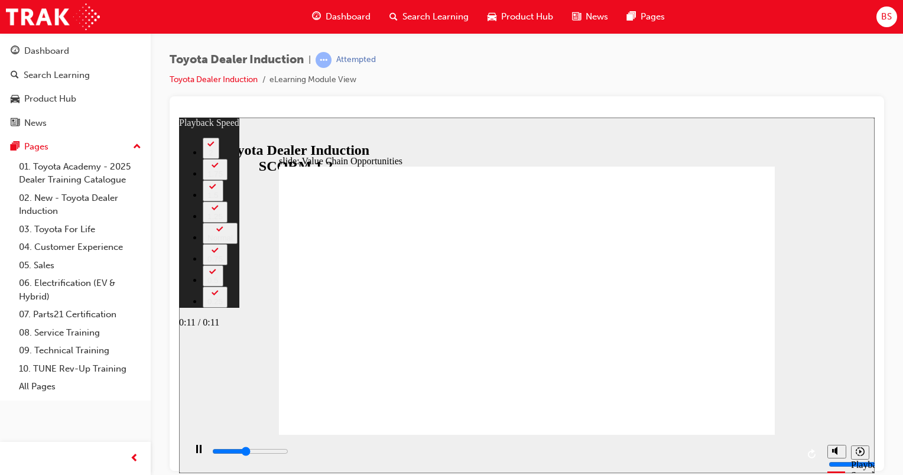
type input "4900"
type input "64"
type input "5100"
type input "64"
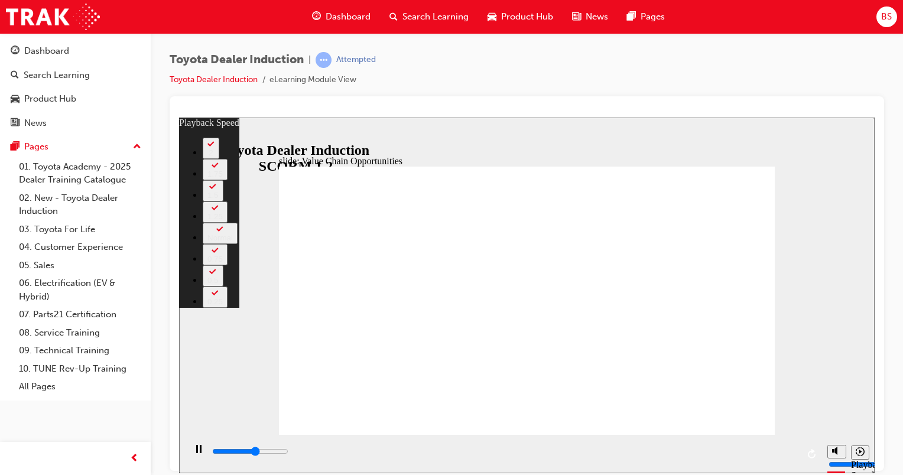
type input "6600"
type input "64"
type input "6600"
type input "64"
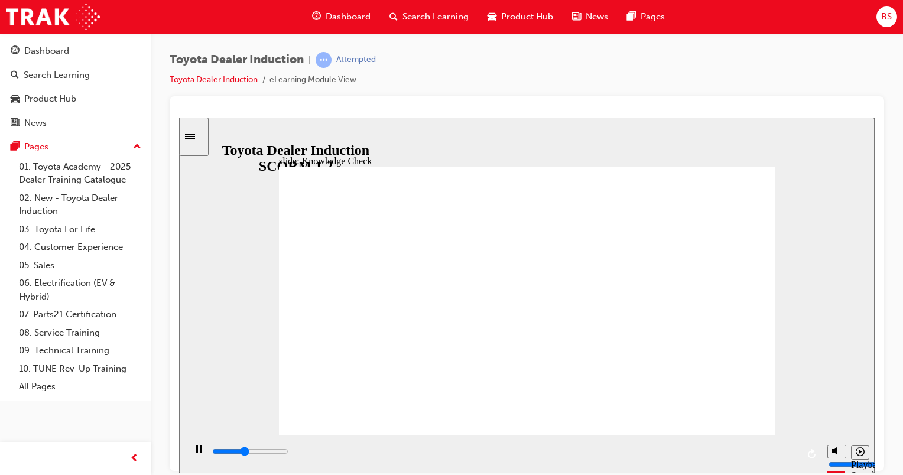
type input "2200"
radio input "true"
type input "3500"
radio input "true"
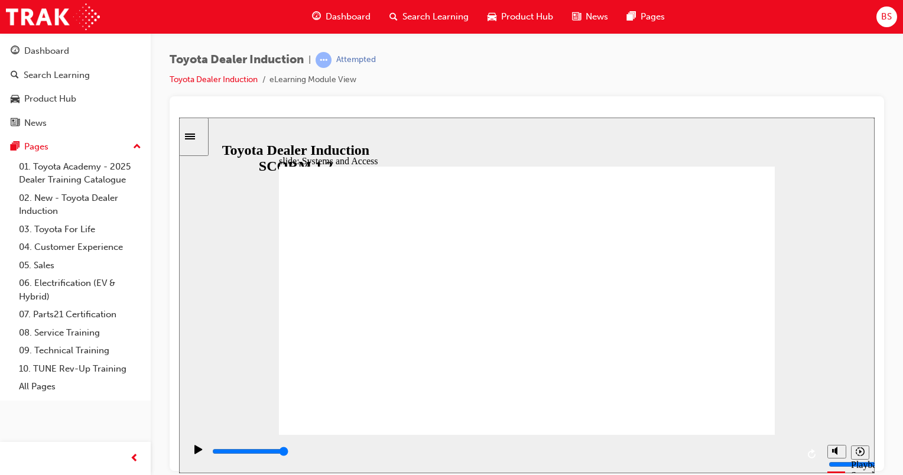
click at [288, 452] on input "slide progress" at bounding box center [250, 450] width 76 height 9
click at [288, 453] on input "slide progress" at bounding box center [250, 450] width 76 height 9
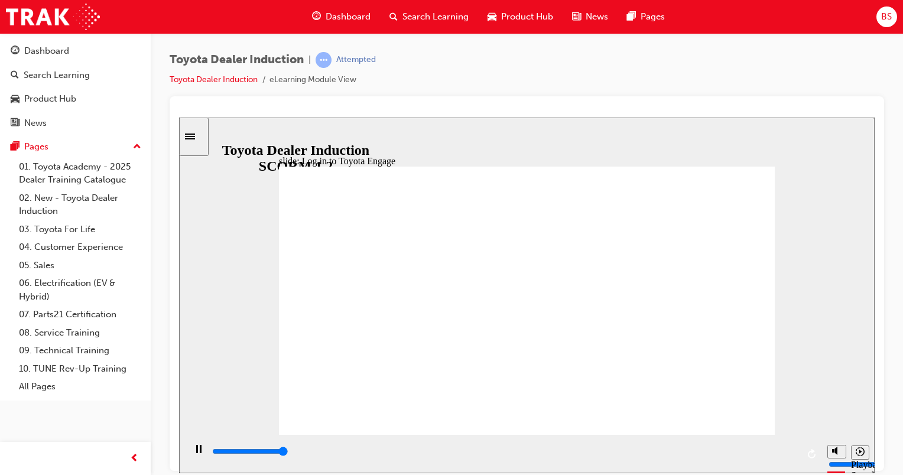
click at [782, 450] on div "playback controls" at bounding box center [504, 451] width 587 height 13
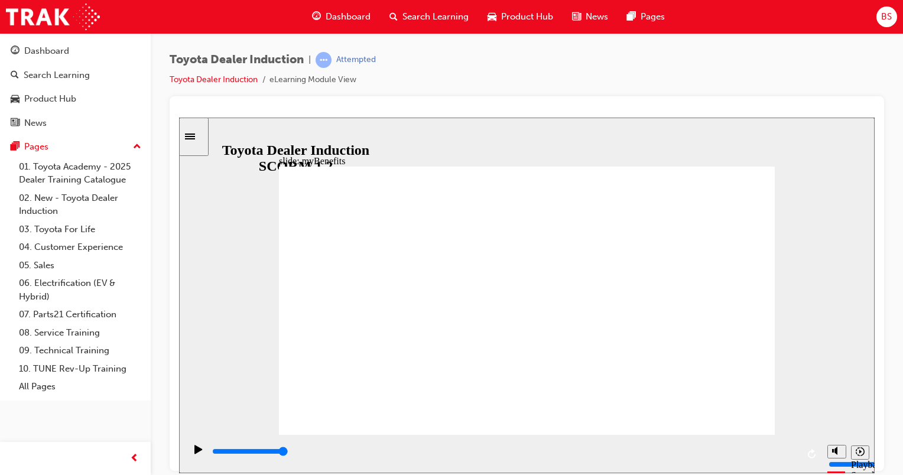
click at [288, 453] on input "slide progress" at bounding box center [250, 450] width 76 height 9
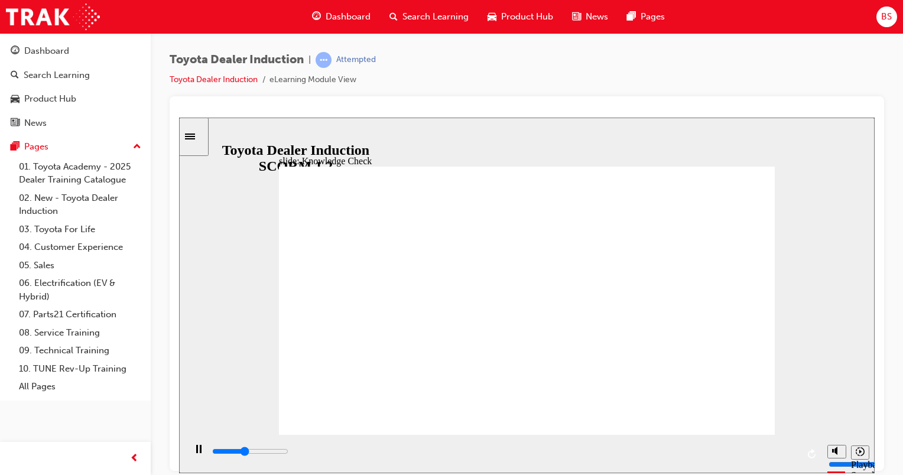
type input "2100"
type input "Toyota Engage App"
drag, startPoint x: 708, startPoint y: 175, endPoint x: 714, endPoint y: 171, distance: 6.9
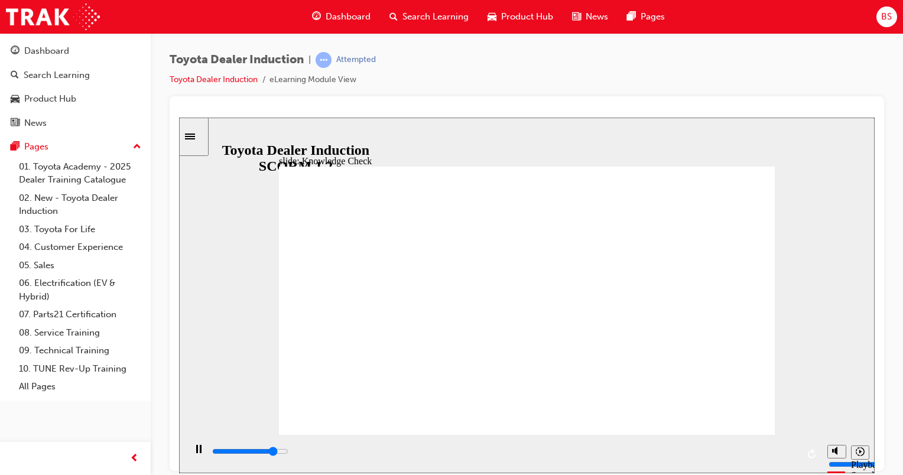
type input "4300"
type input "Toyota Engage App"
click at [288, 453] on input "slide progress" at bounding box center [250, 450] width 76 height 9
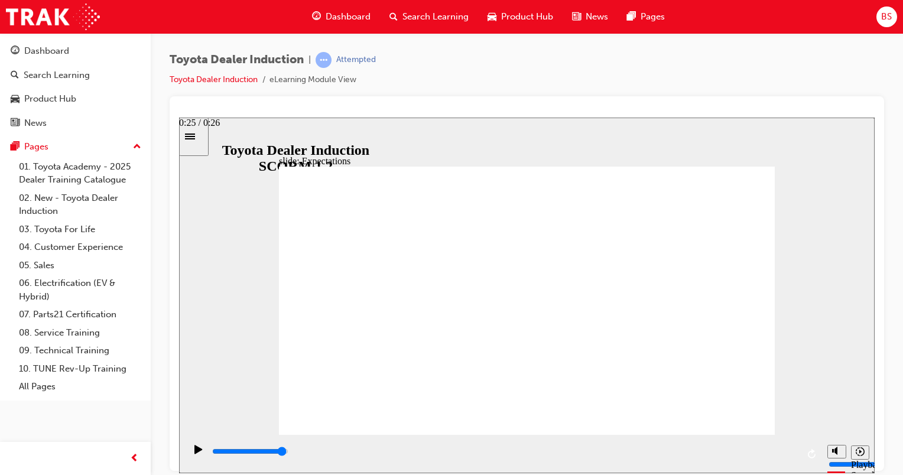
click at [784, 449] on div "playback controls" at bounding box center [504, 451] width 587 height 13
click at [288, 453] on input "slide progress" at bounding box center [250, 450] width 76 height 9
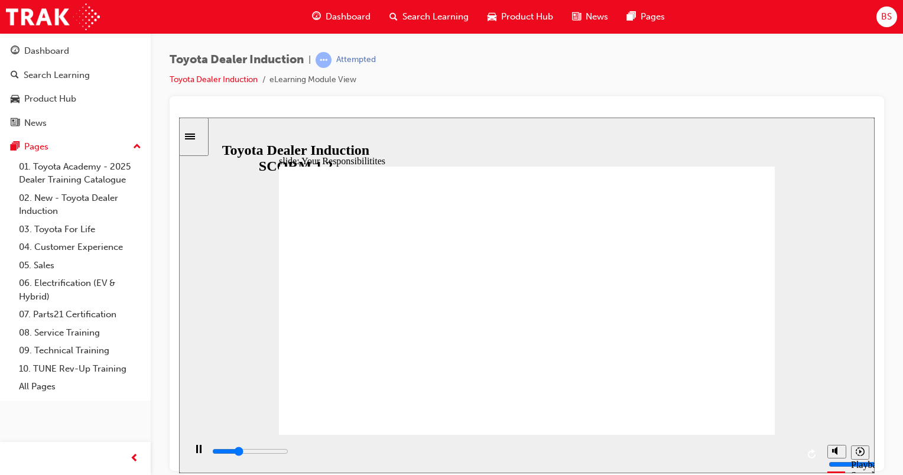
type input "2800"
checkbox input "true"
type input "3200"
checkbox input "true"
type input "3700"
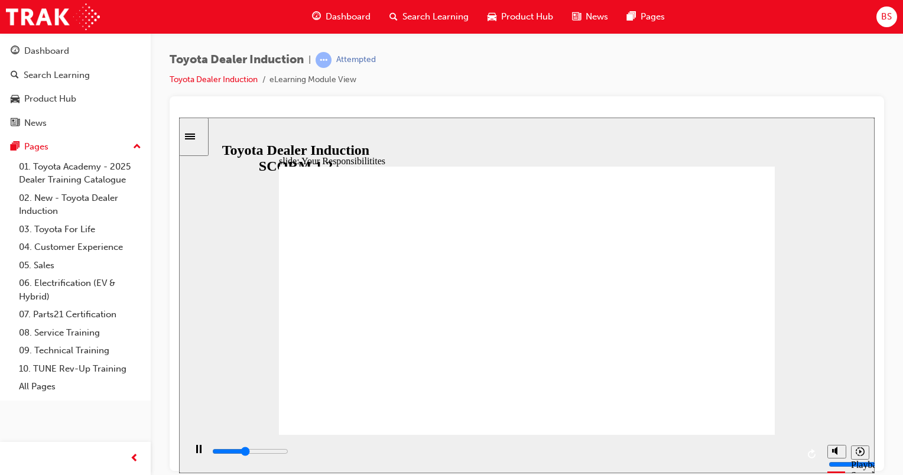
checkbox input "true"
type input "4100"
checkbox input "true"
type input "4900"
checkbox input "true"
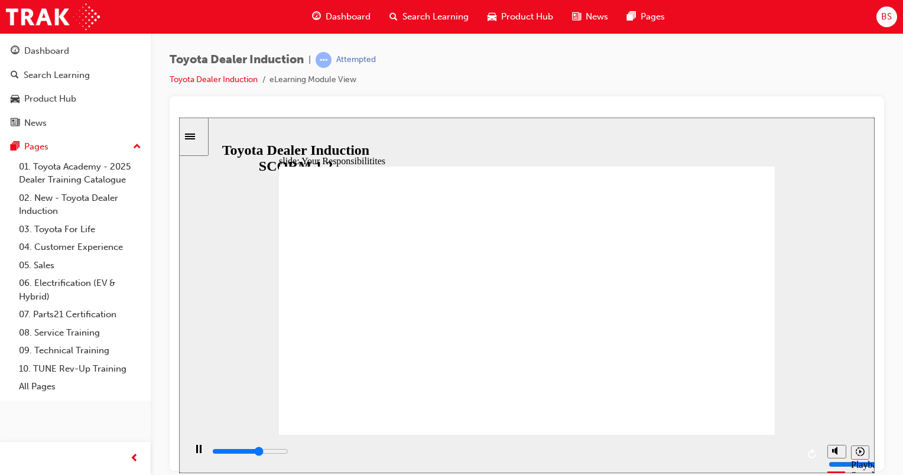
type input "5300"
checkbox input "true"
type input "5700"
checkbox input "true"
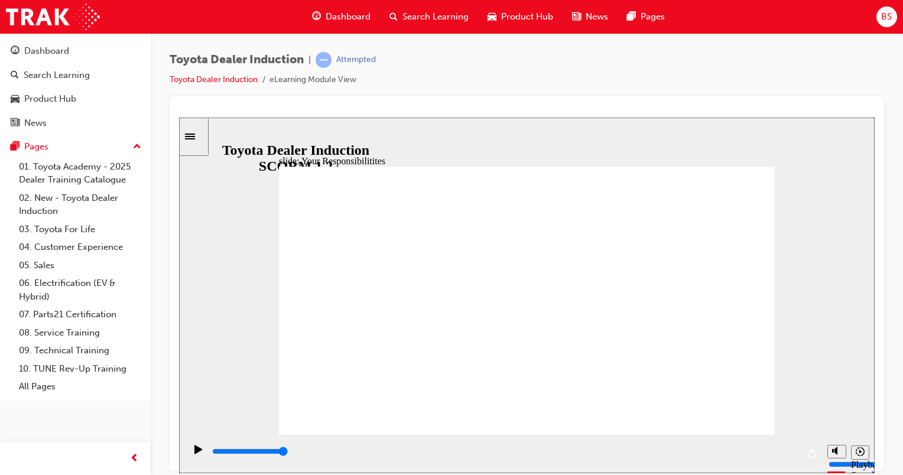
click at [288, 453] on input "slide progress" at bounding box center [250, 450] width 76 height 9
click at [785, 450] on div "playback controls" at bounding box center [504, 451] width 587 height 13
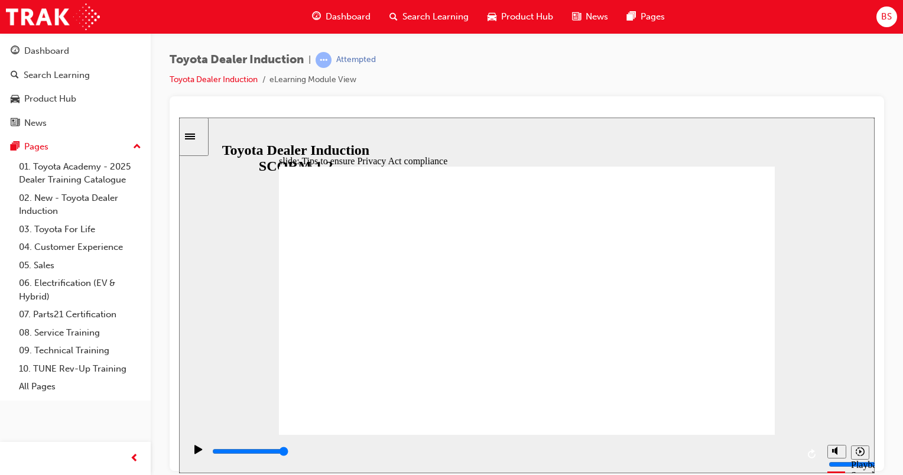
click at [782, 451] on div "playback controls" at bounding box center [504, 451] width 587 height 13
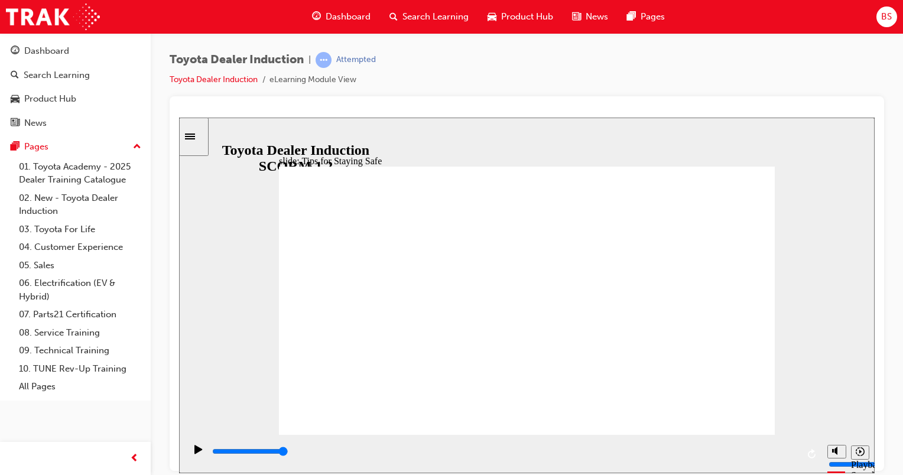
drag, startPoint x: 502, startPoint y: 370, endPoint x: 569, endPoint y: 390, distance: 70.1
drag, startPoint x: 496, startPoint y: 377, endPoint x: 470, endPoint y: 373, distance: 25.6
type input "2200"
checkbox input "true"
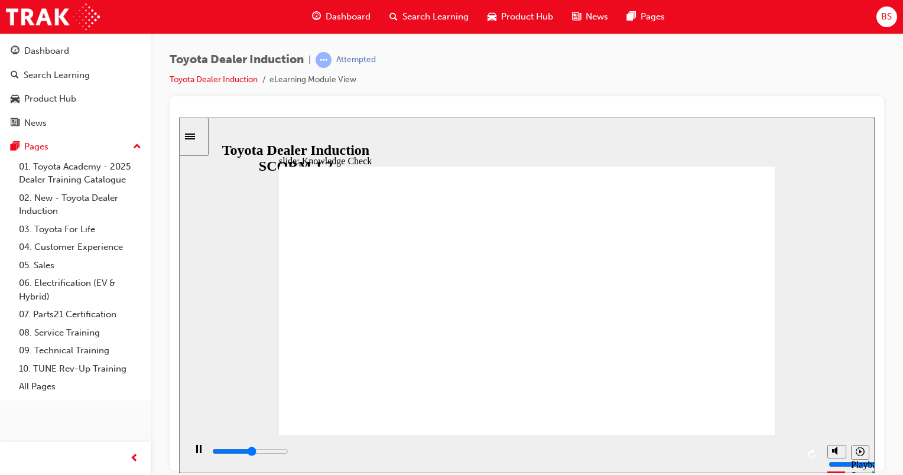
drag, startPoint x: 439, startPoint y: 396, endPoint x: 414, endPoint y: 394, distance: 25.5
type input "2600"
checkbox input "true"
type input "3000"
checkbox input "true"
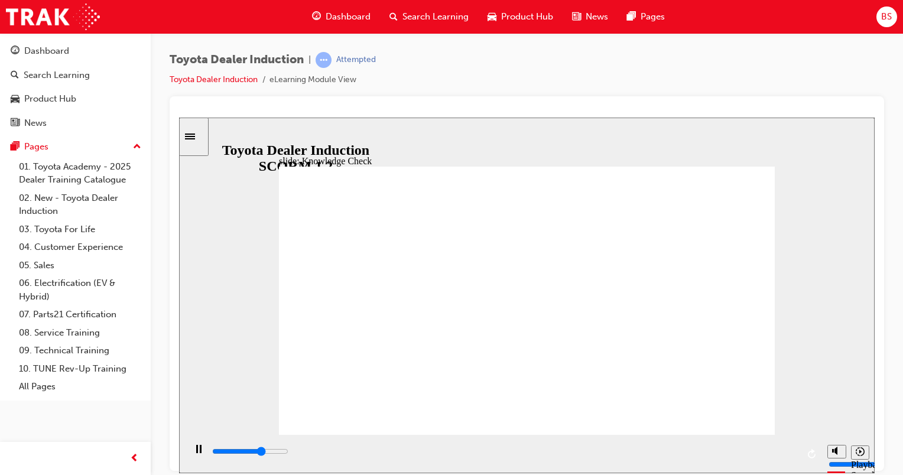
type input "3400"
checkbox input "true"
type input "3900"
checkbox input "true"
type input "4300"
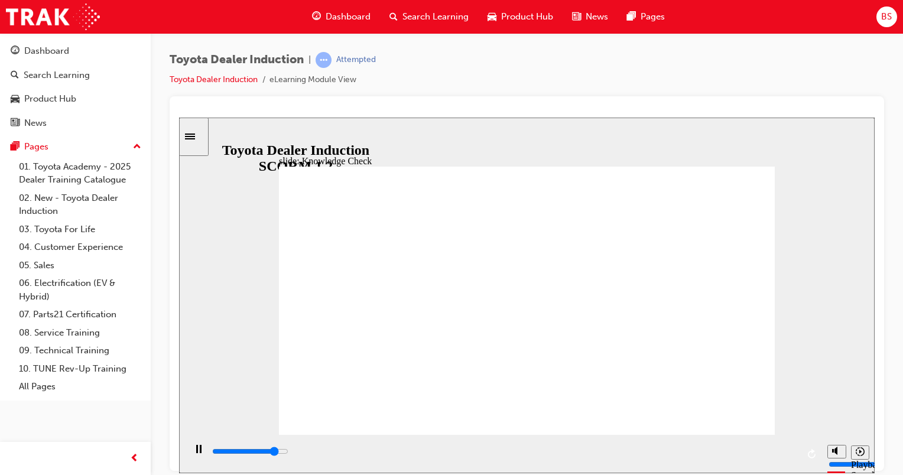
checkbox input "true"
type input "1900"
radio input "true"
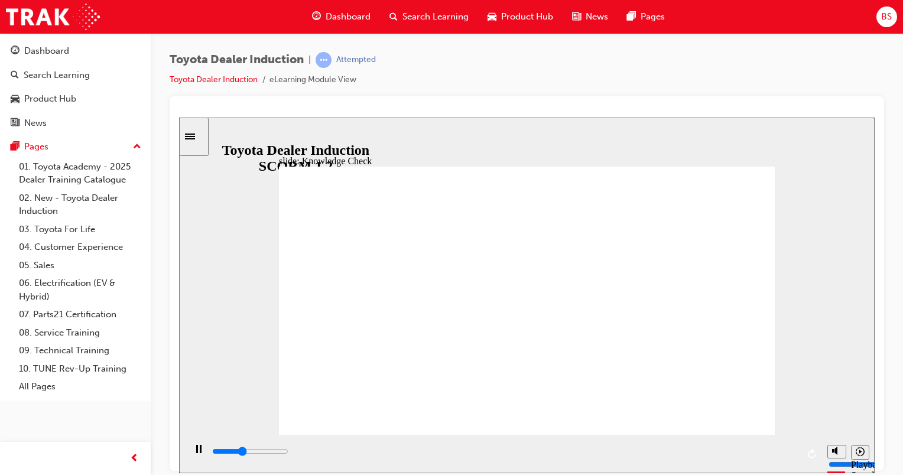
type input "2000"
checkbox input "true"
type input "2300"
checkbox input "true"
drag, startPoint x: 506, startPoint y: 340, endPoint x: 534, endPoint y: 351, distance: 30.3
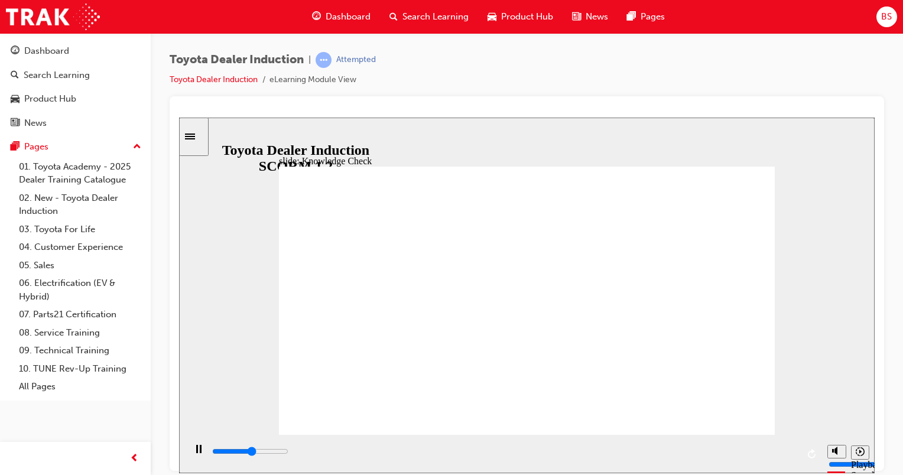
type input "2600"
checkbox input "true"
drag, startPoint x: 564, startPoint y: 337, endPoint x: 522, endPoint y: 353, distance: 44.5
type input "1300"
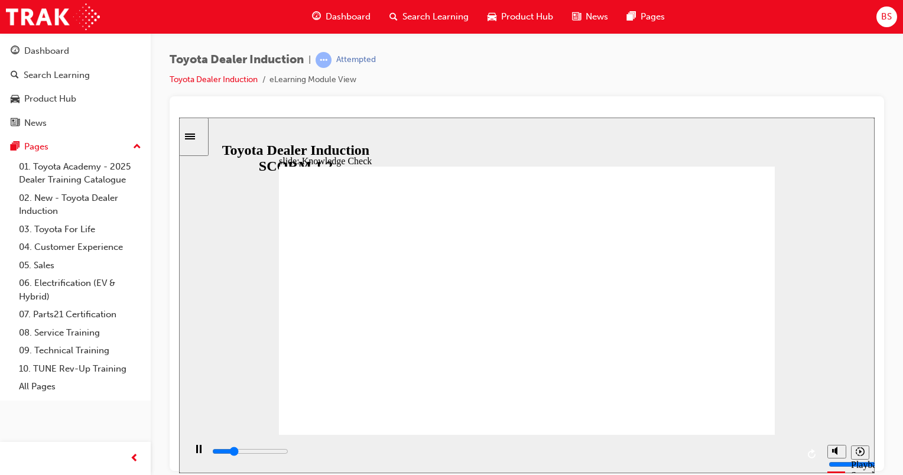
checkbox input "true"
type input "1700"
checkbox input "true"
drag, startPoint x: 520, startPoint y: 344, endPoint x: 515, endPoint y: 328, distance: 17.2
type input "2000"
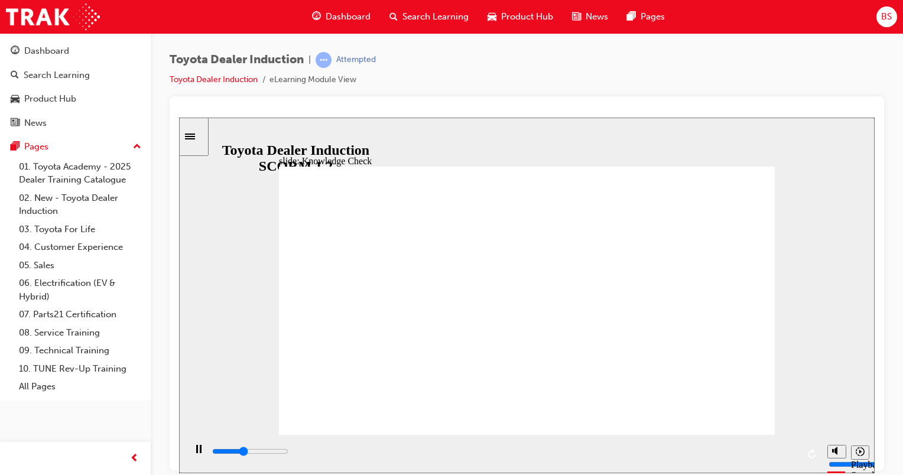
checkbox input "true"
type input "2600"
checkbox input "true"
click at [783, 450] on div "playback controls" at bounding box center [504, 451] width 587 height 13
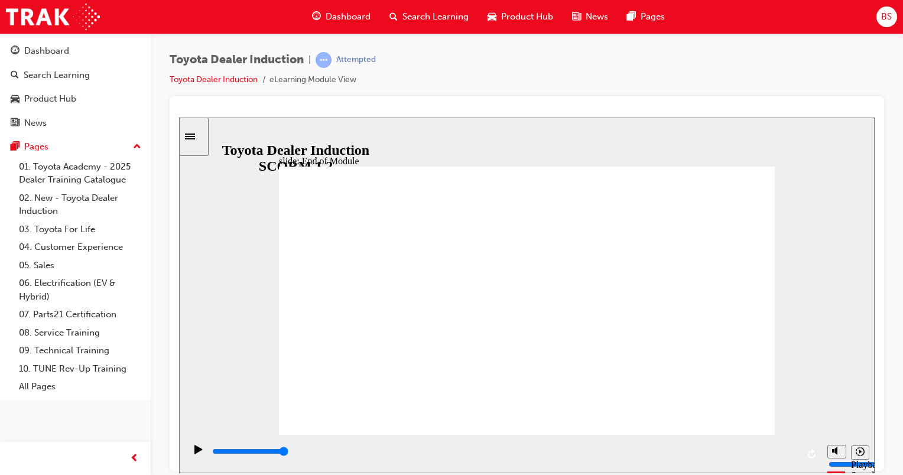
type input "4700"
